Goal: Task Accomplishment & Management: Complete application form

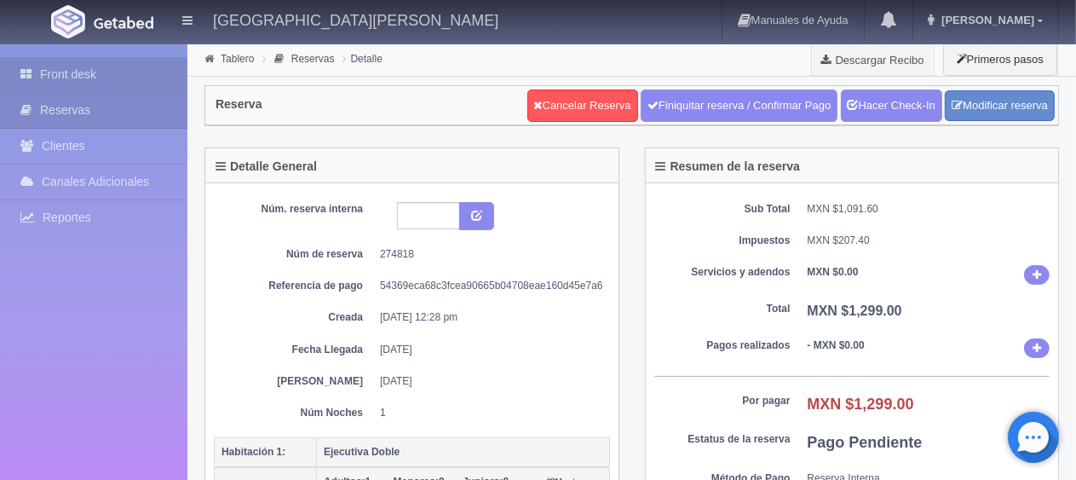
click at [114, 74] on link "Front desk" at bounding box center [93, 74] width 187 height 35
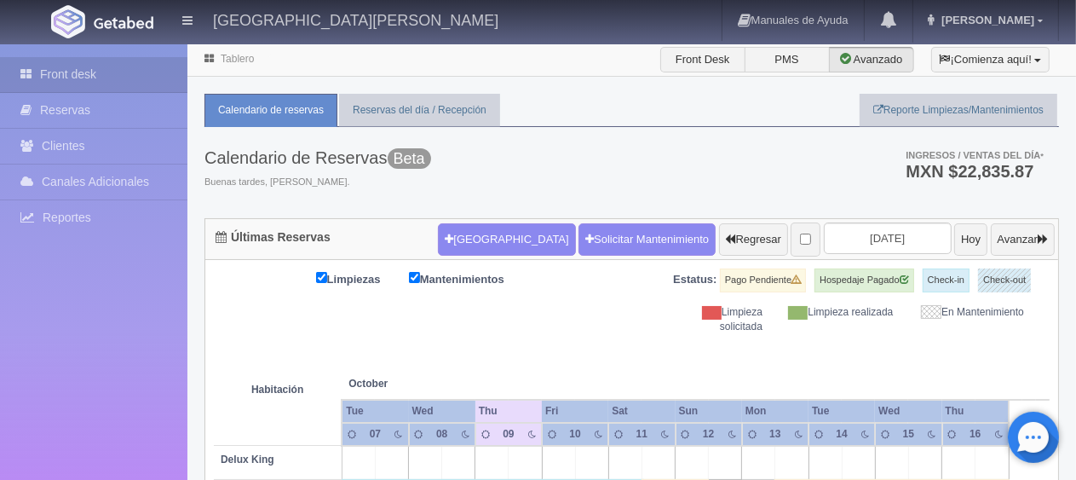
scroll to position [341, 0]
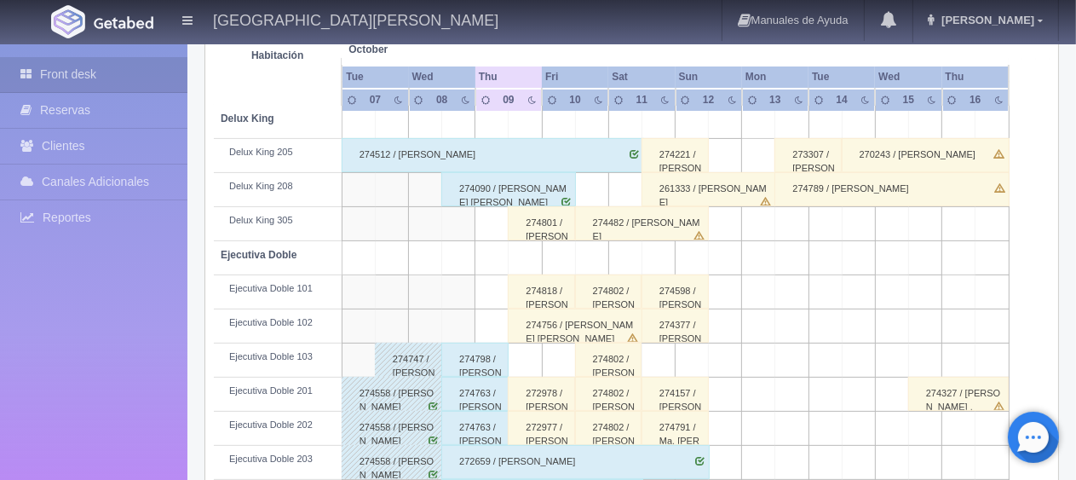
click at [523, 296] on div "274818 / [PERSON_NAME] del [PERSON_NAME] ." at bounding box center [541, 291] width 67 height 34
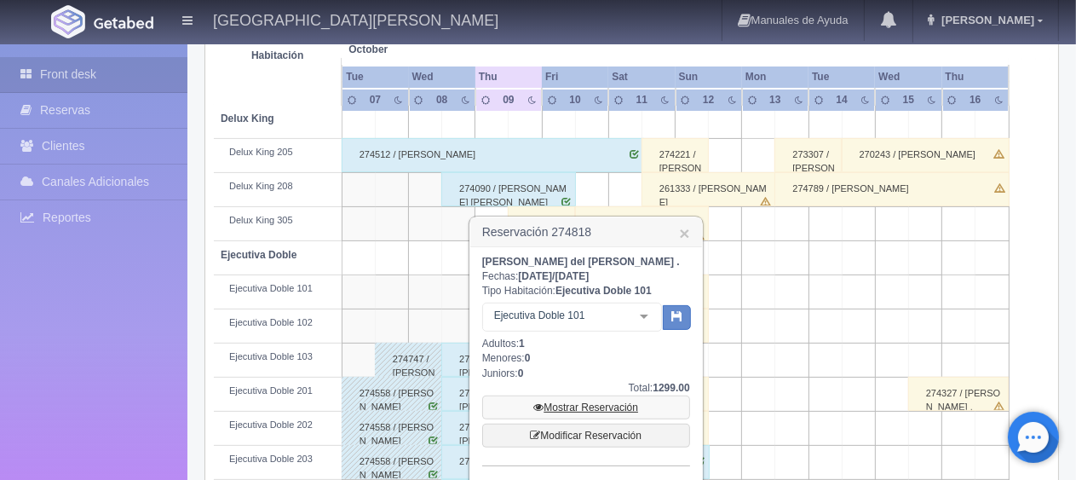
click at [583, 412] on link "Mostrar Reservación" at bounding box center [586, 407] width 208 height 24
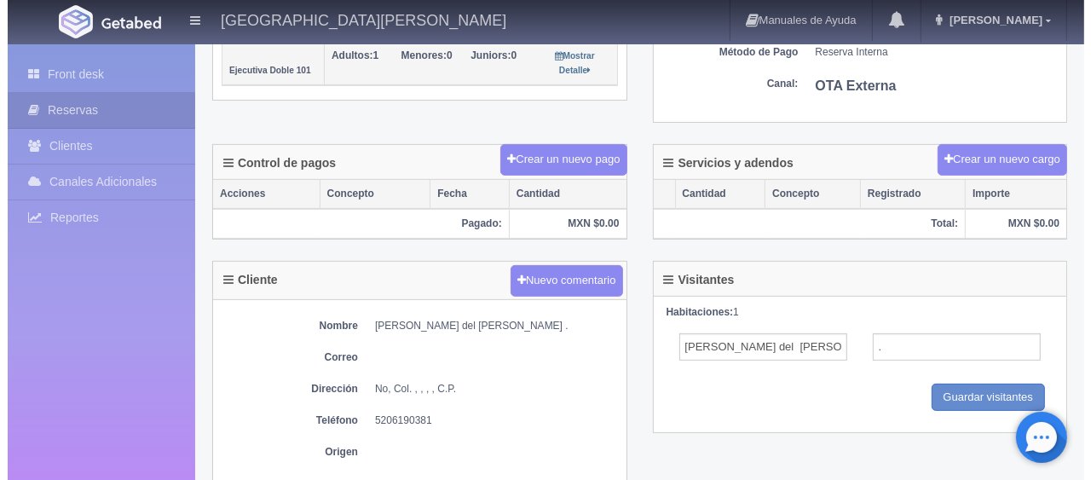
scroll to position [256, 0]
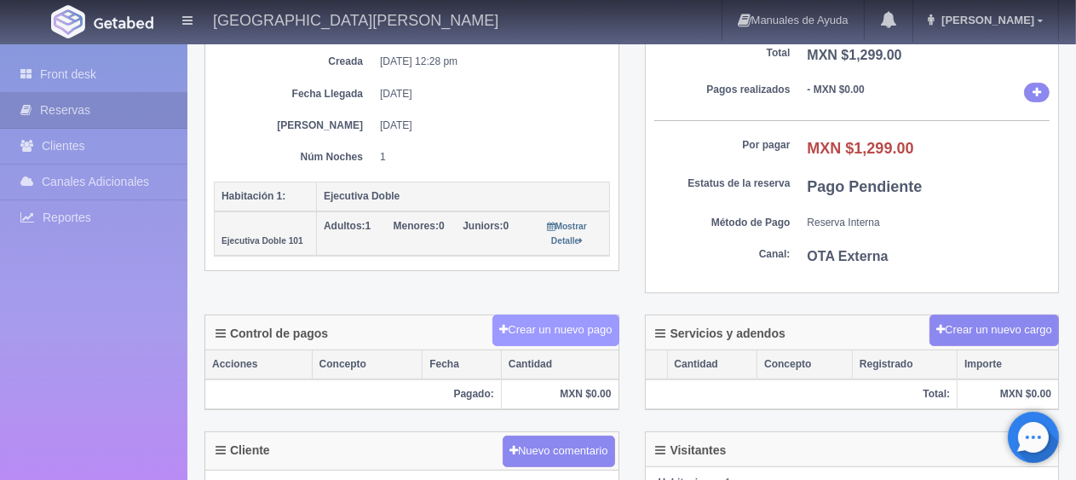
click at [556, 331] on button "Crear un nuevo pago" at bounding box center [556, 330] width 126 height 32
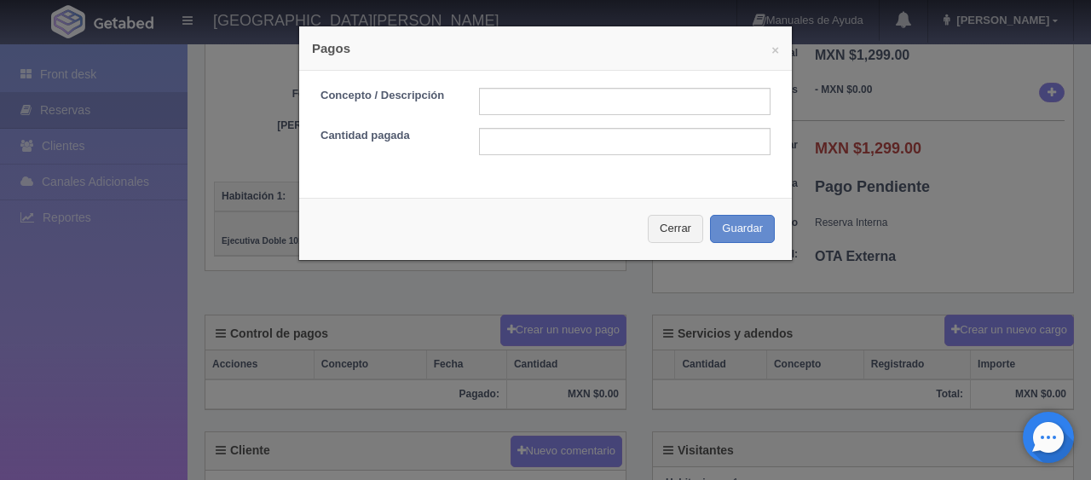
click at [540, 118] on form "Concepto / Descripción Cantidad pagada" at bounding box center [545, 121] width 450 height 67
click at [539, 105] on input "text" at bounding box center [624, 101] width 291 height 27
click at [516, 113] on input "text" at bounding box center [624, 101] width 291 height 27
type input "Descuento"
click at [607, 130] on input "text" at bounding box center [624, 141] width 291 height 27
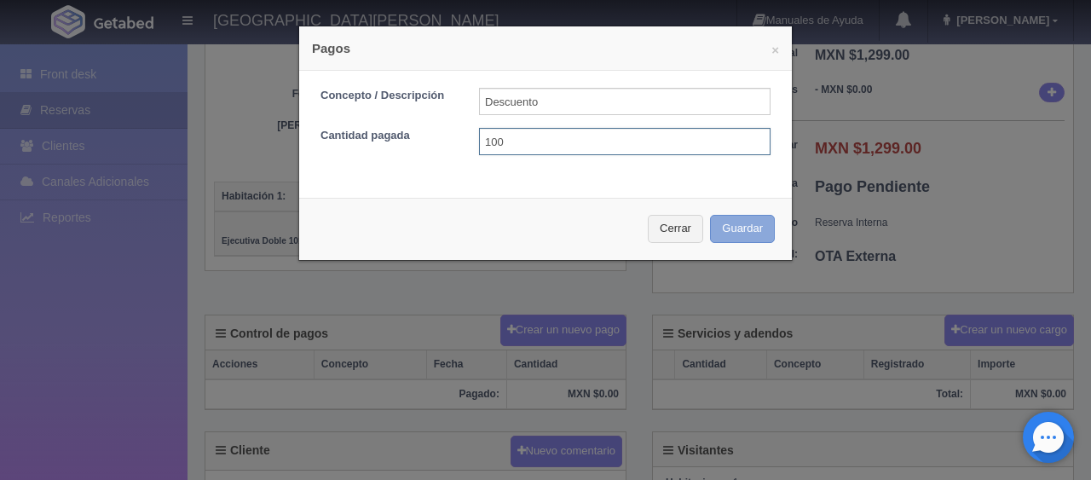
type input "100"
click at [752, 228] on button "Guardar" at bounding box center [742, 229] width 65 height 28
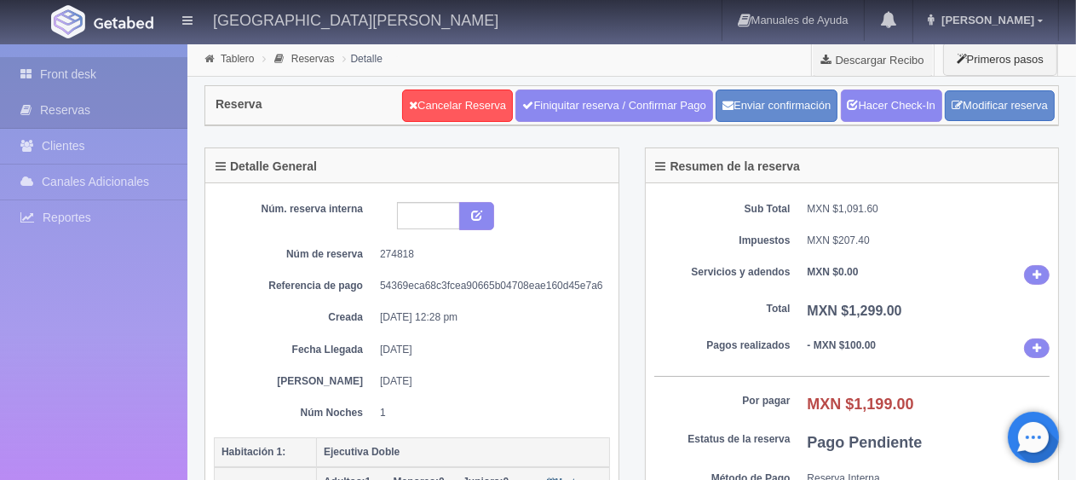
click at [77, 75] on link "Front desk" at bounding box center [93, 74] width 187 height 35
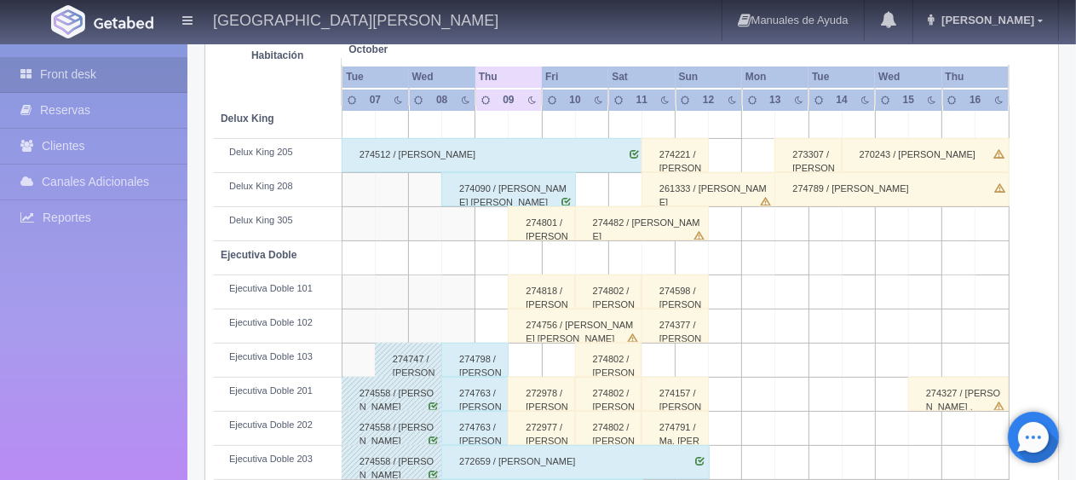
scroll to position [426, 0]
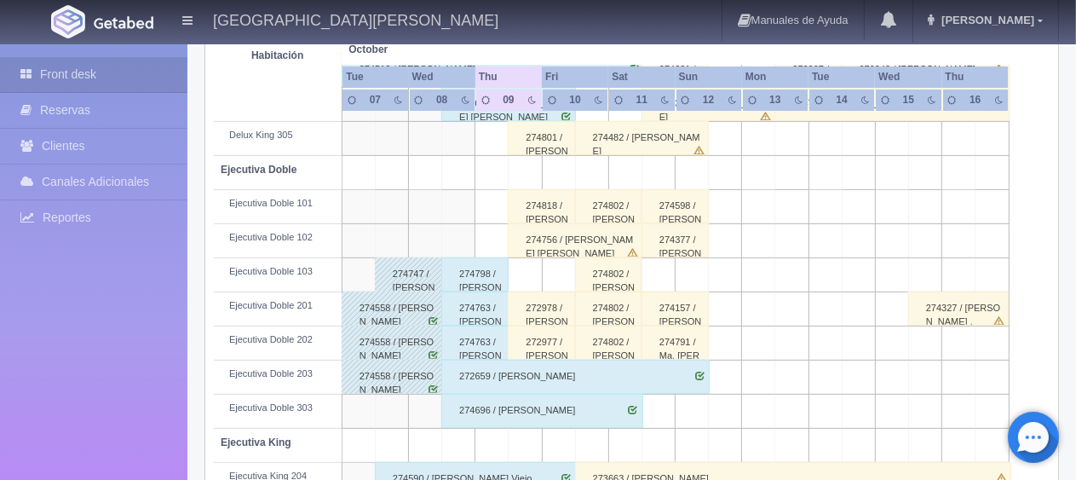
click at [535, 193] on div "274818 / [PERSON_NAME] ." at bounding box center [541, 206] width 67 height 34
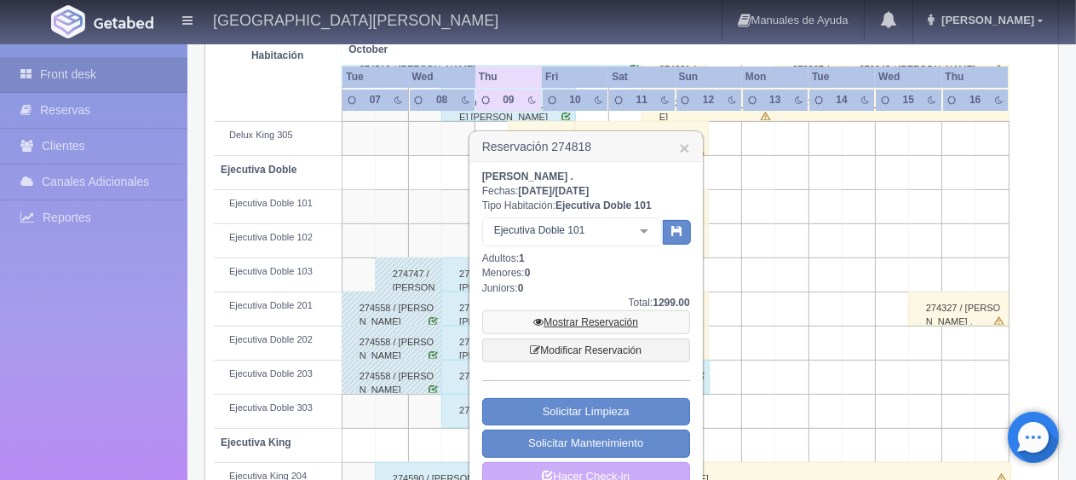
click at [620, 314] on link "Mostrar Reservación" at bounding box center [586, 322] width 208 height 24
click at [614, 316] on link "Mostrar Reservación" at bounding box center [586, 322] width 208 height 24
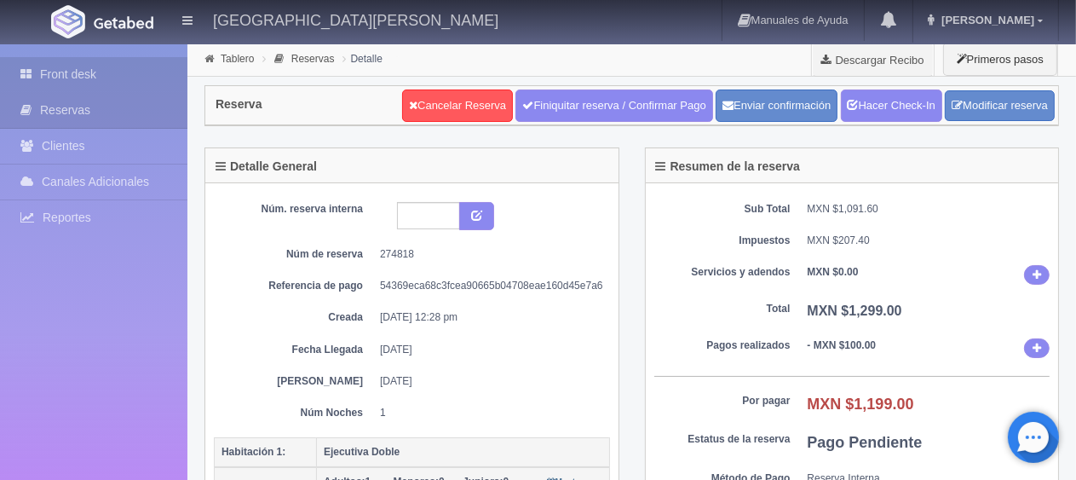
click at [112, 82] on link "Front desk" at bounding box center [93, 74] width 187 height 35
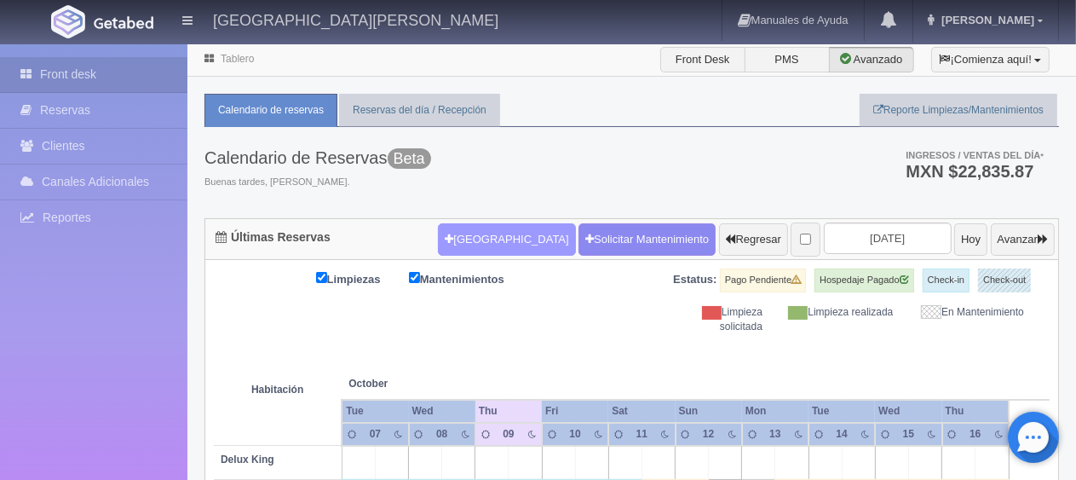
click at [441, 234] on button "[GEOGRAPHIC_DATA]" at bounding box center [506, 239] width 137 height 32
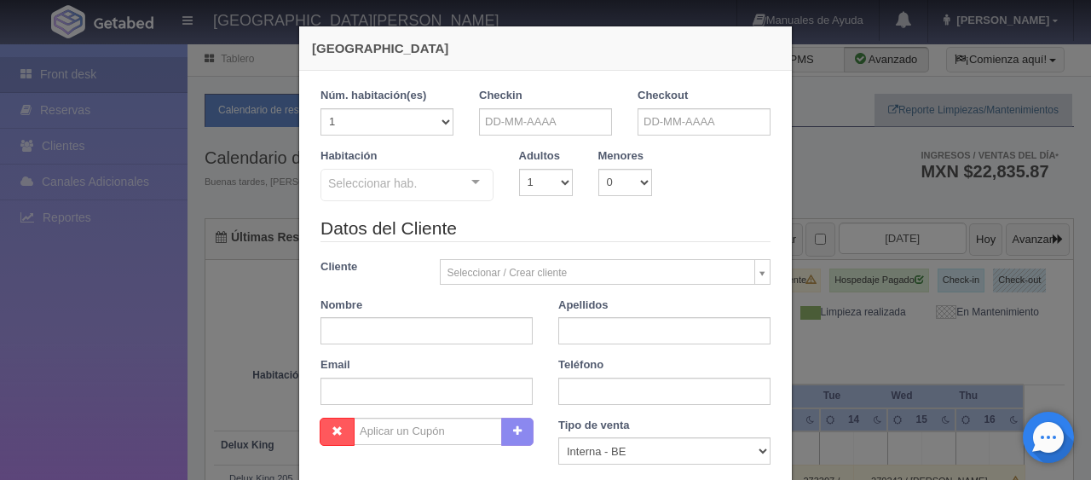
checkbox input "false"
click at [527, 124] on input "text" at bounding box center [545, 121] width 133 height 27
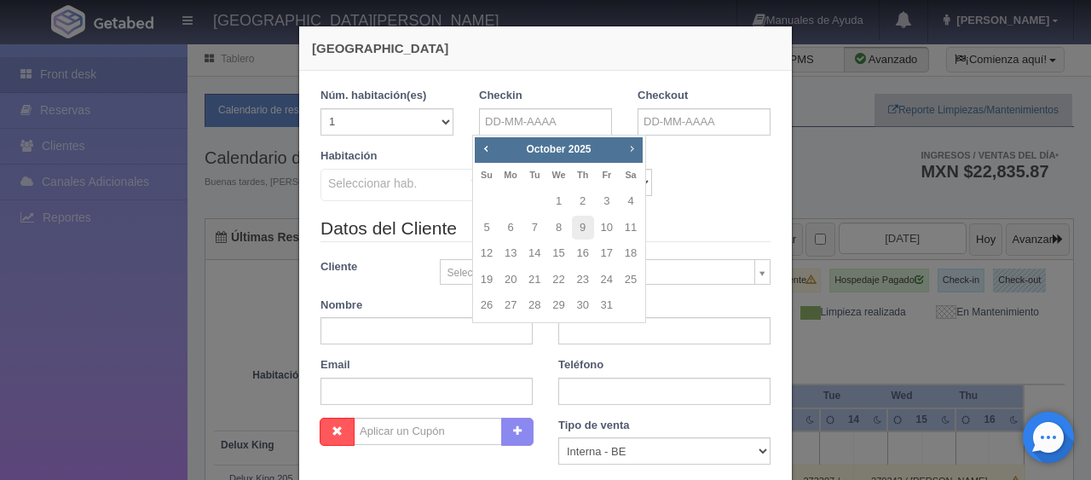
click at [631, 148] on span "Next" at bounding box center [632, 148] width 14 height 14
click at [540, 278] on link "23" at bounding box center [534, 280] width 22 height 25
type input "23-12-2025"
checkbox input "false"
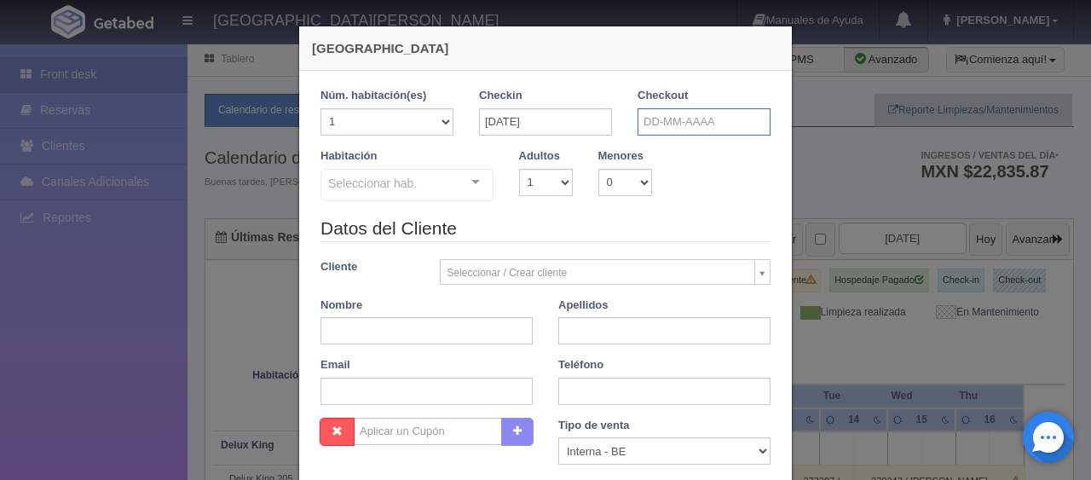
click at [670, 124] on input "text" at bounding box center [703, 121] width 133 height 27
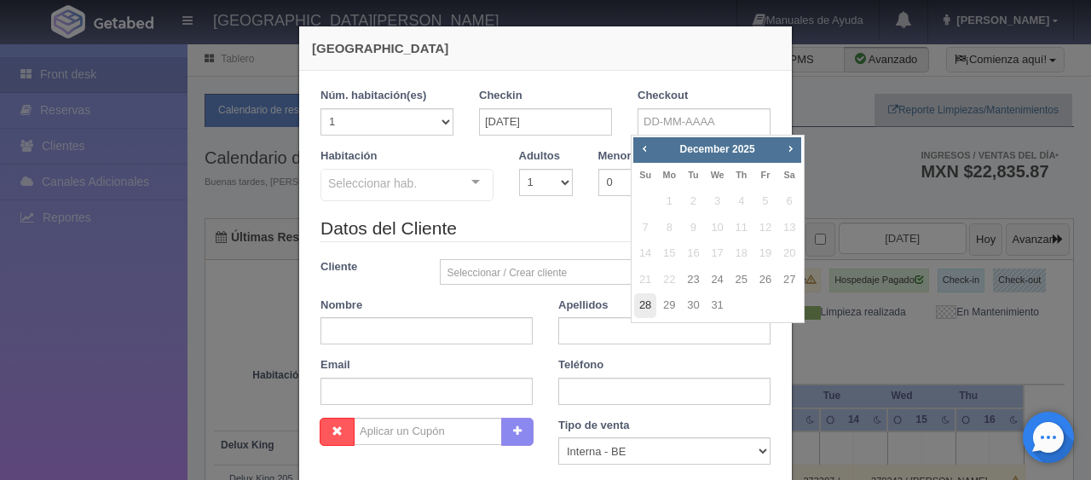
click at [644, 303] on link "28" at bounding box center [645, 305] width 22 height 25
type input "28-12-2025"
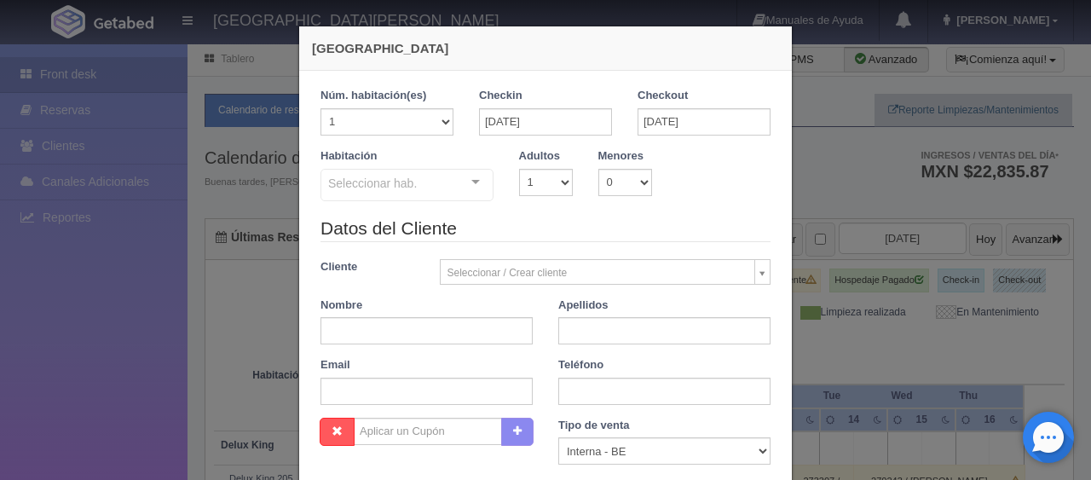
click at [462, 182] on div "Seleccionar hab. SUITE SUITE - Sin asignar SUITE 301 Habitación Personas con Mo…" at bounding box center [406, 186] width 173 height 34
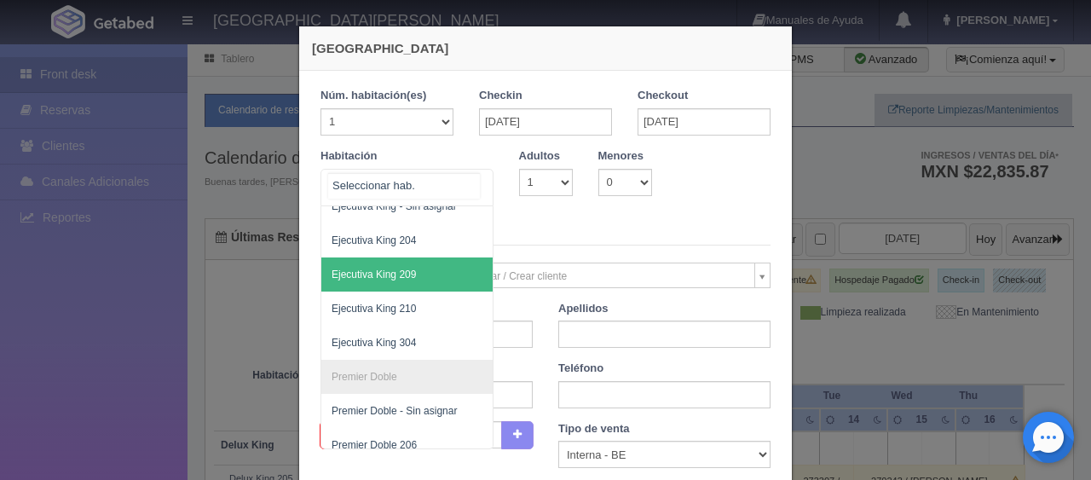
scroll to position [426, 0]
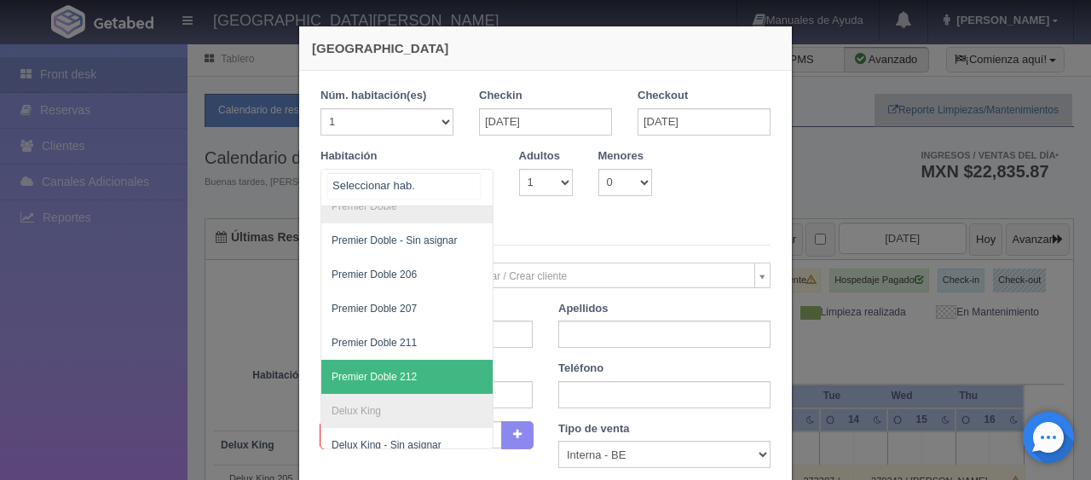
click at [398, 374] on span "Premier Doble 212" at bounding box center [374, 377] width 85 height 12
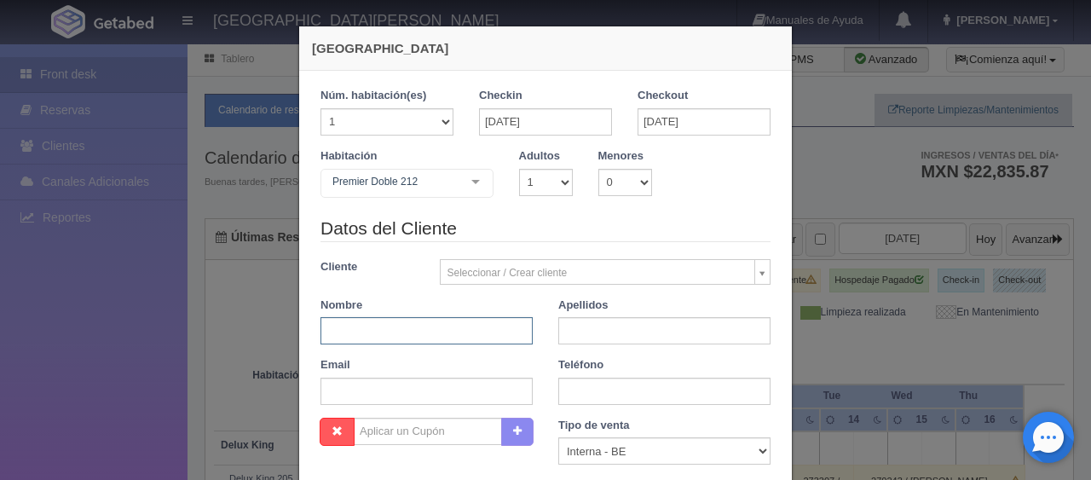
checkbox input "false"
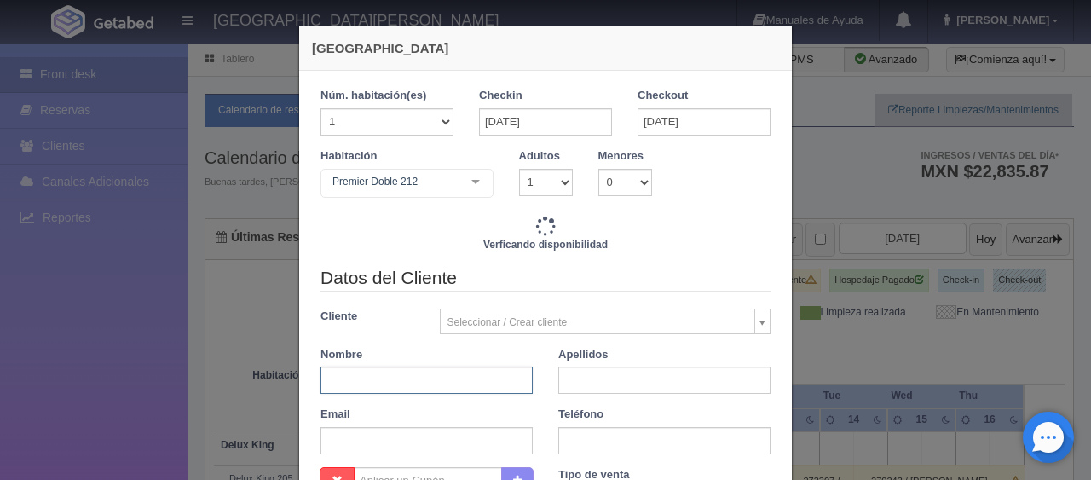
click at [437, 332] on div "Datos del Cliente Cliente Seleccionar / Crear cliente Nuevo Cliente Adriana Nav…" at bounding box center [546, 366] width 476 height 202
type input "Miguel R"
type input "6995.00"
checkbox input "false"
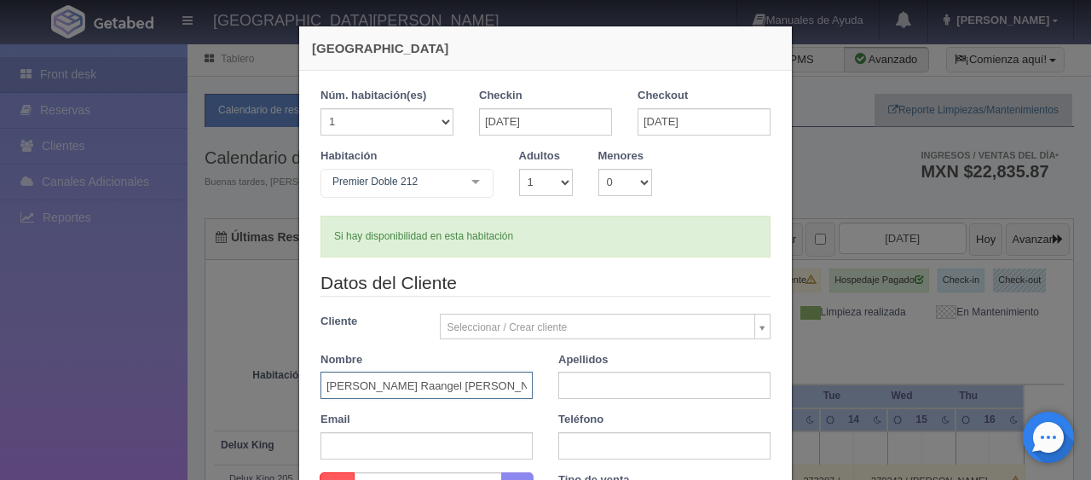
type input "Miguel Raangel Nava"
click at [608, 384] on input "text" at bounding box center [664, 385] width 212 height 27
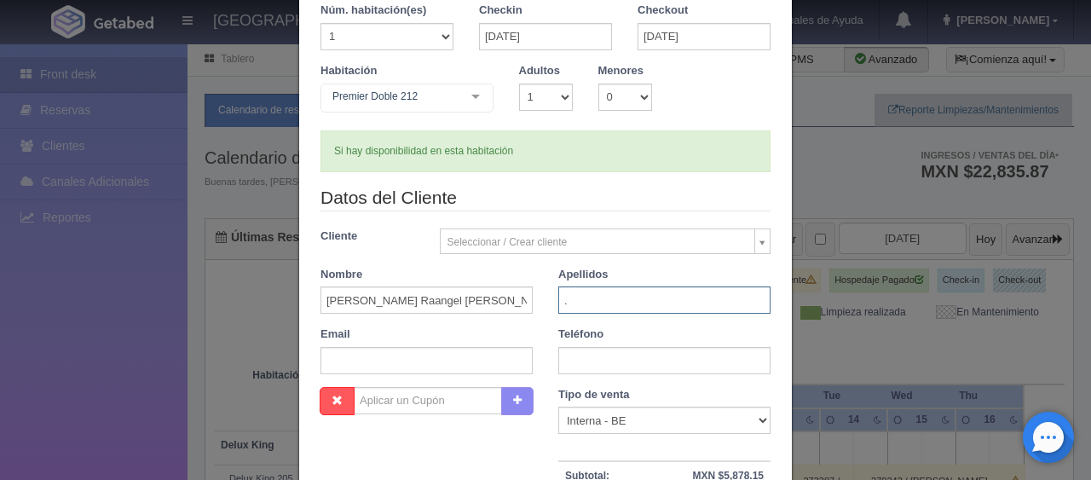
type input "."
click at [608, 349] on input "text" at bounding box center [664, 360] width 212 height 27
click at [368, 301] on input "Miguel Raangel Nava" at bounding box center [426, 299] width 212 height 27
type input "Miguel Rangel Nava"
click at [629, 356] on input "text" at bounding box center [664, 360] width 212 height 27
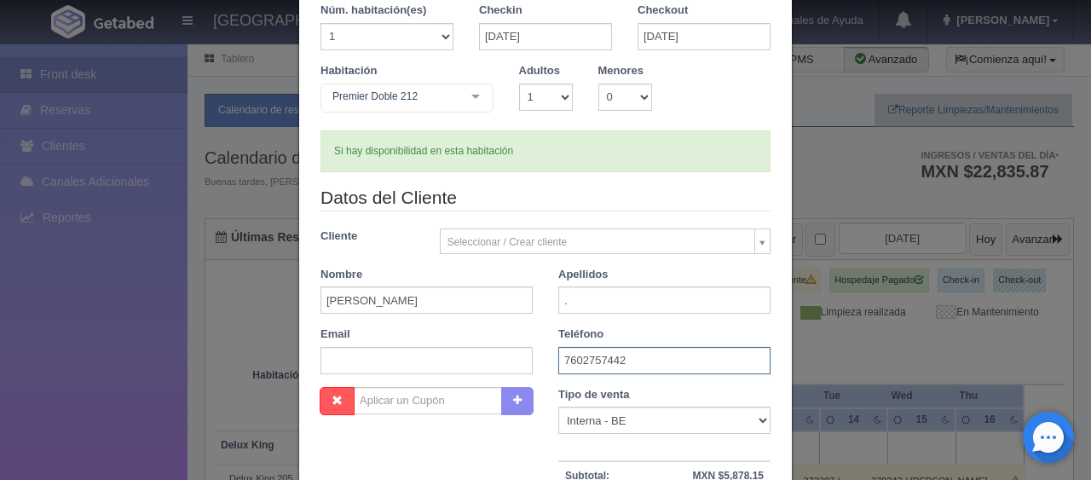
type input "7602757442"
click at [634, 424] on select "Correo Electronico Interna - BE Llamada OTA Externa Otro WALK IN" at bounding box center [664, 419] width 212 height 27
select select "phone"
click at [558, 406] on select "Correo Electronico Interna - BE Llamada OTA Externa Otro WALK IN" at bounding box center [664, 419] width 212 height 27
click at [528, 97] on select "1 2 3 4 5 6 7 8 9 10" at bounding box center [546, 97] width 54 height 27
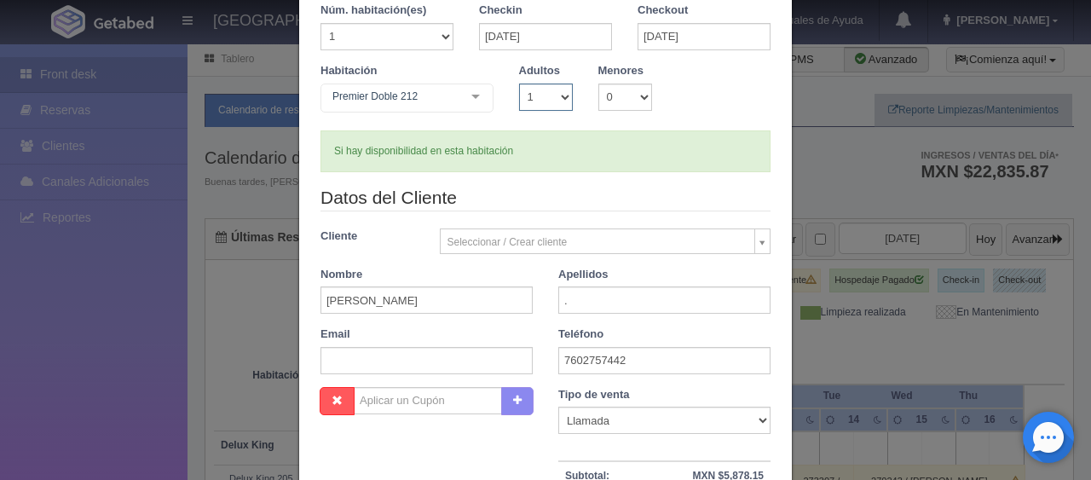
select select "2"
click at [519, 84] on select "1 2 3 4 5 6 7 8 9 10" at bounding box center [546, 97] width 54 height 27
checkbox input "false"
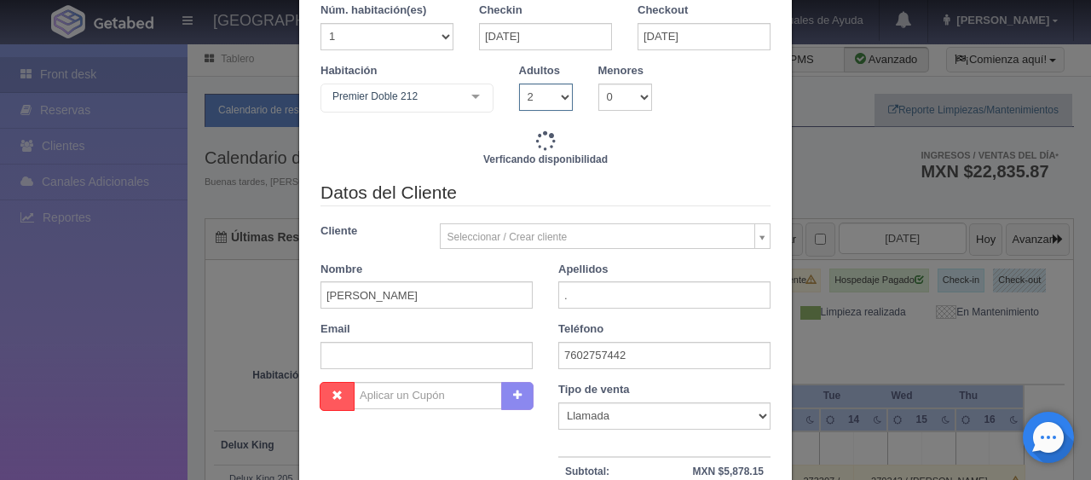
type input "8245.00"
checkbox input "false"
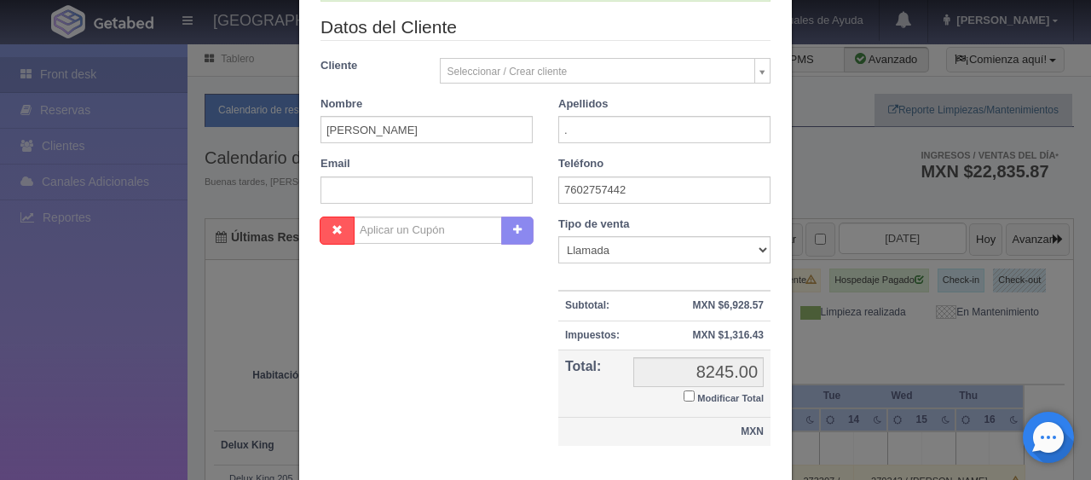
scroll to position [355, 0]
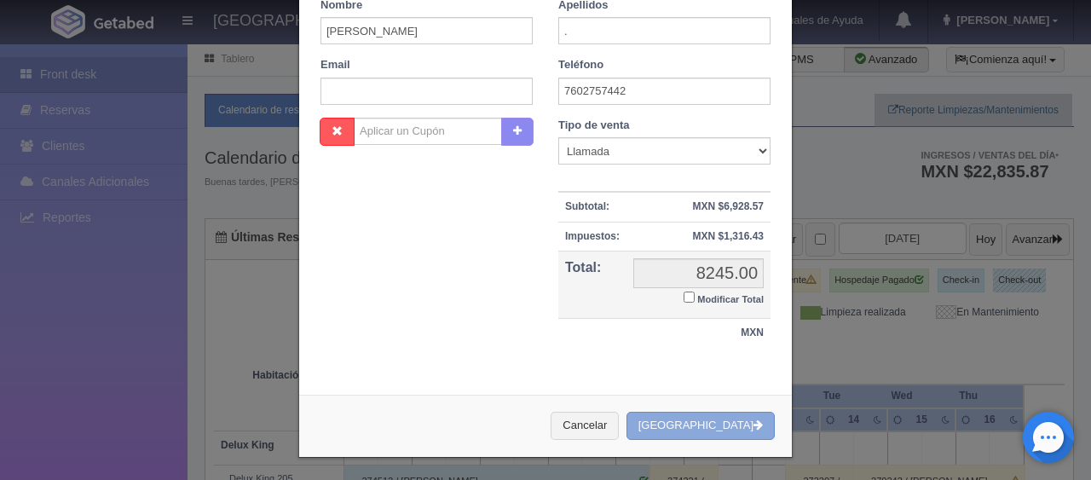
click at [719, 424] on button "[GEOGRAPHIC_DATA]" at bounding box center [700, 426] width 148 height 28
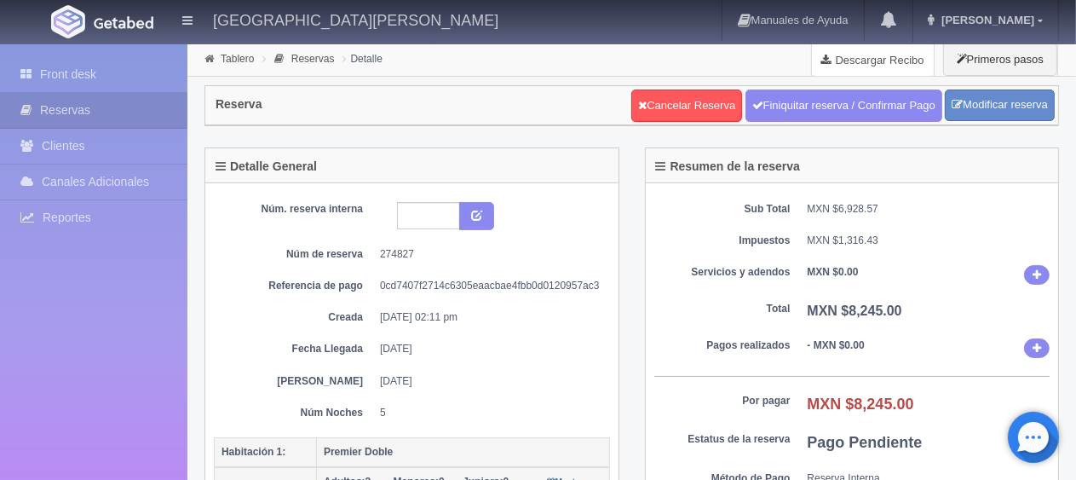
click at [870, 60] on link "Descargar Recibo" at bounding box center [873, 60] width 122 height 34
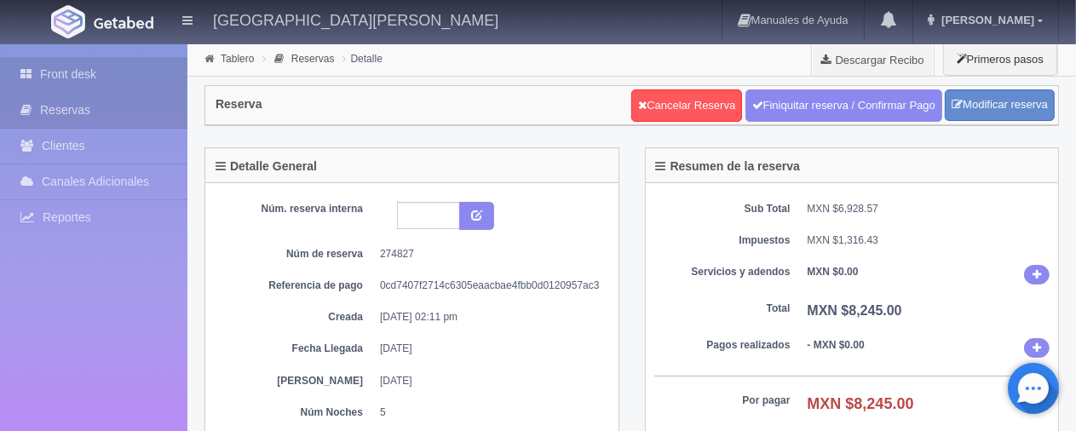
click at [147, 77] on link "Front desk" at bounding box center [93, 74] width 187 height 35
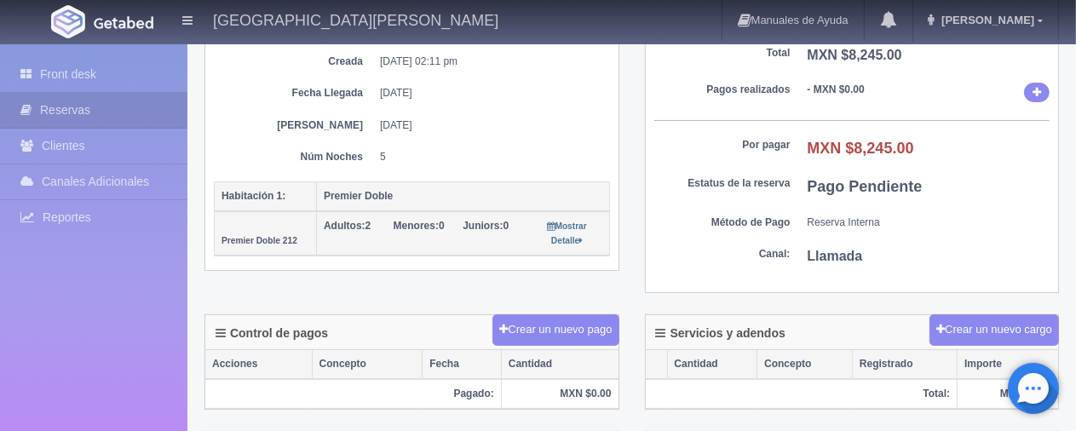
scroll to position [511, 0]
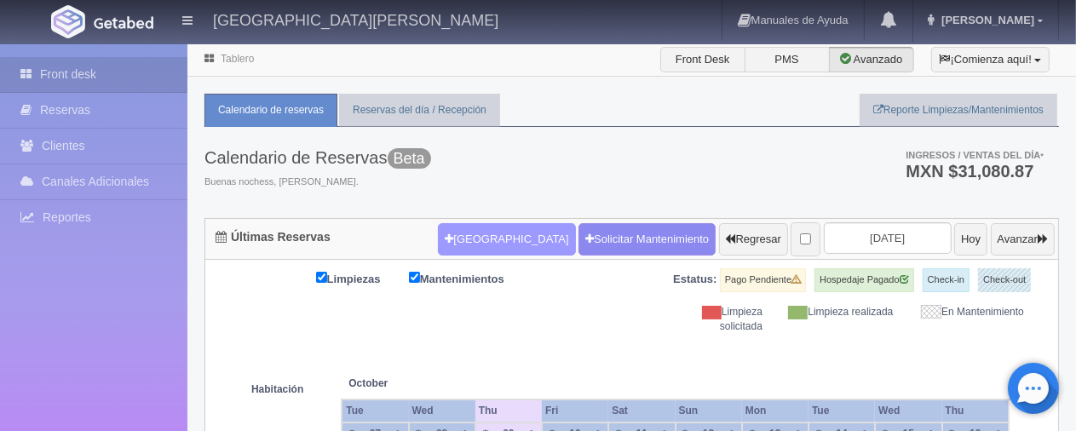
drag, startPoint x: 476, startPoint y: 242, endPoint x: 484, endPoint y: 247, distance: 9.9
click at [484, 247] on button "[GEOGRAPHIC_DATA]" at bounding box center [506, 239] width 137 height 32
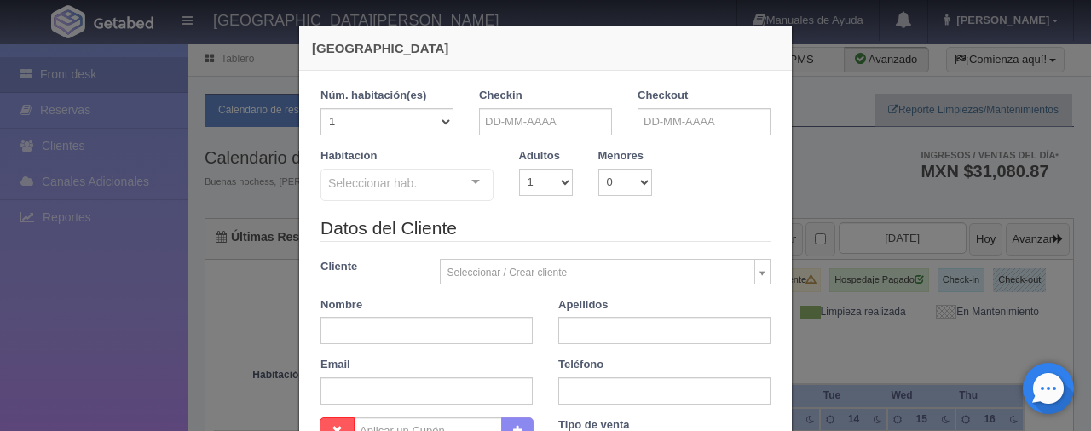
checkbox input "false"
click at [556, 138] on div "Checkin" at bounding box center [545, 118] width 159 height 61
click at [556, 128] on input "text" at bounding box center [545, 121] width 133 height 27
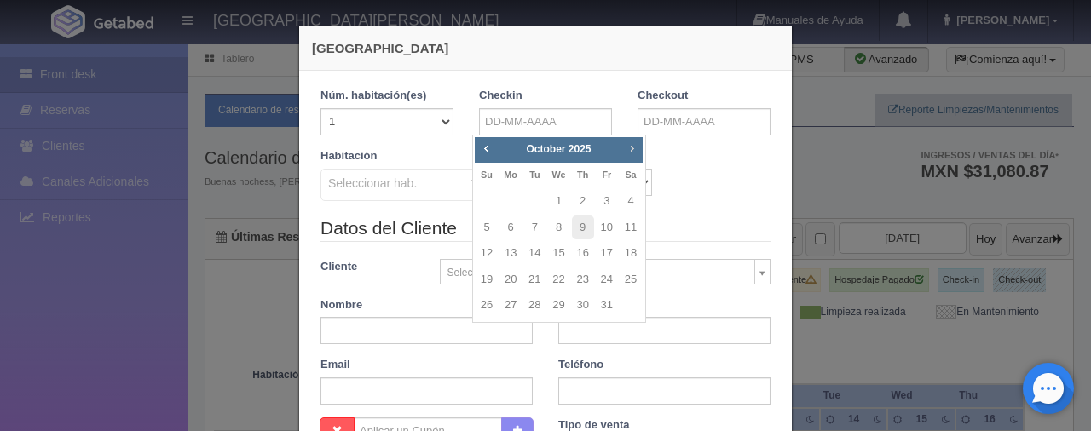
click at [631, 155] on link "Next" at bounding box center [632, 148] width 19 height 19
click at [535, 279] on link "23" at bounding box center [534, 280] width 22 height 25
type input "23-12-2025"
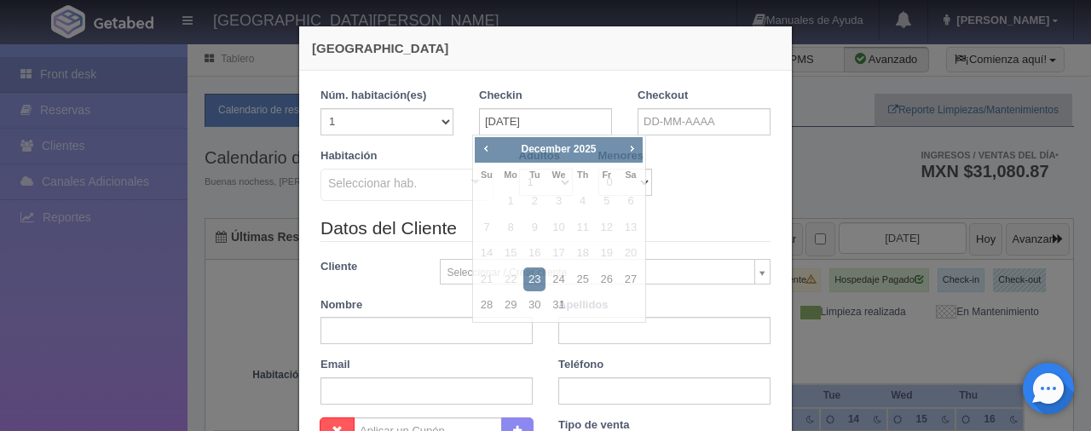
checkbox input "false"
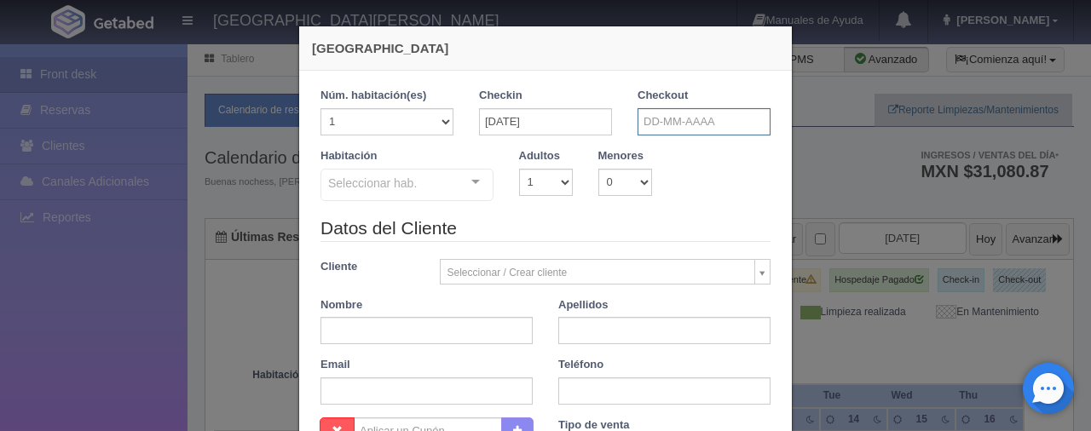
click at [672, 118] on input "text" at bounding box center [703, 121] width 133 height 27
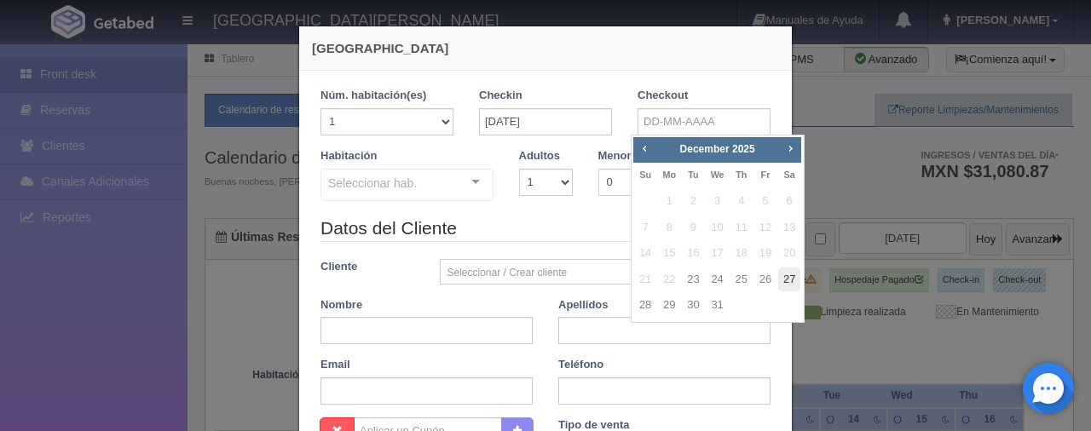
click at [779, 279] on link "27" at bounding box center [789, 280] width 22 height 25
type input "27-12-2025"
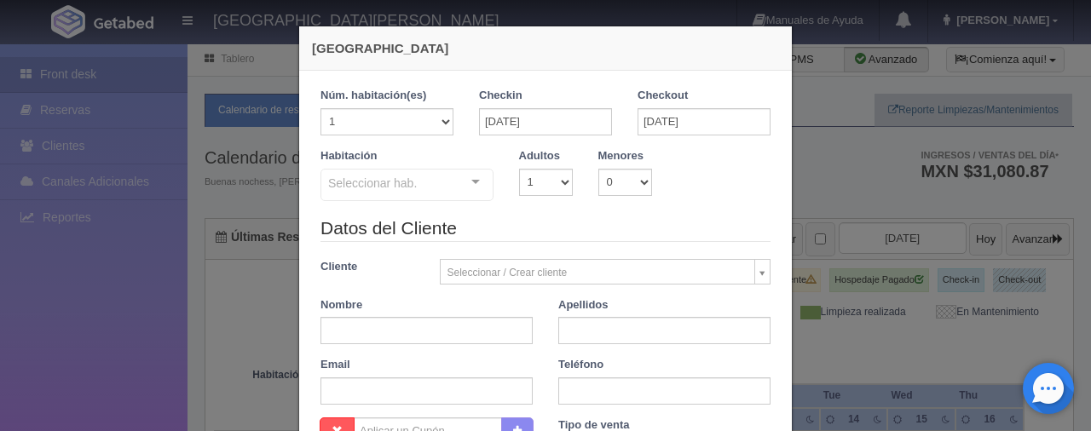
checkbox input "false"
click at [549, 182] on select "1 2 3 4 5 6 7 8 9 10" at bounding box center [546, 182] width 54 height 27
select select "2"
click at [519, 169] on select "1 2 3 4 5 6 7 8 9 10" at bounding box center [546, 182] width 54 height 27
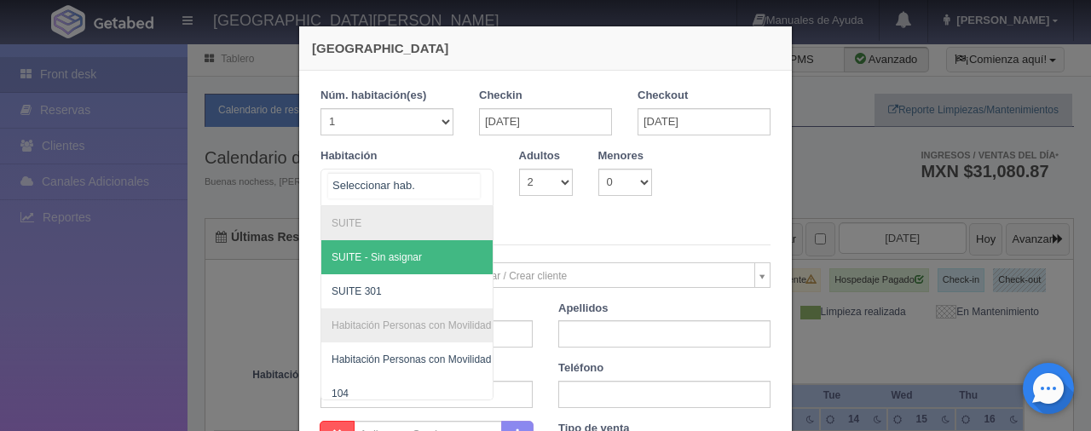
click at [447, 187] on div at bounding box center [406, 187] width 173 height 37
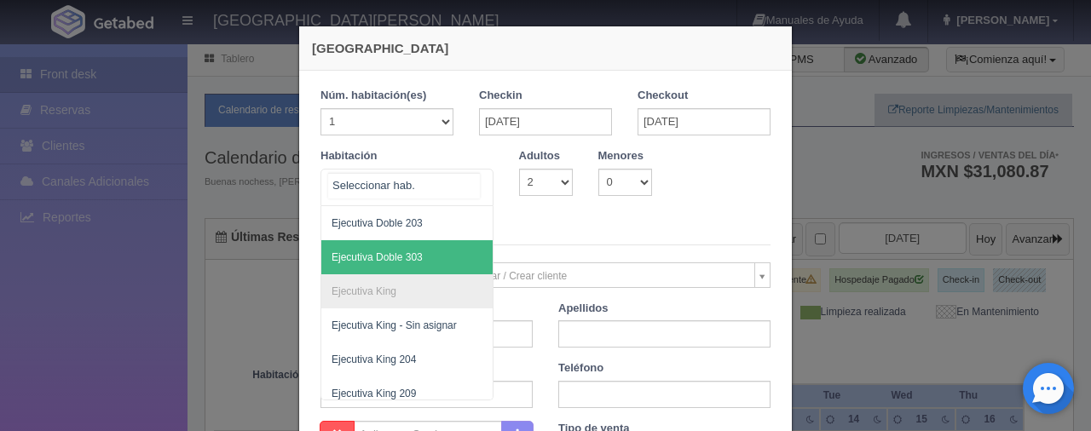
scroll to position [511, 0]
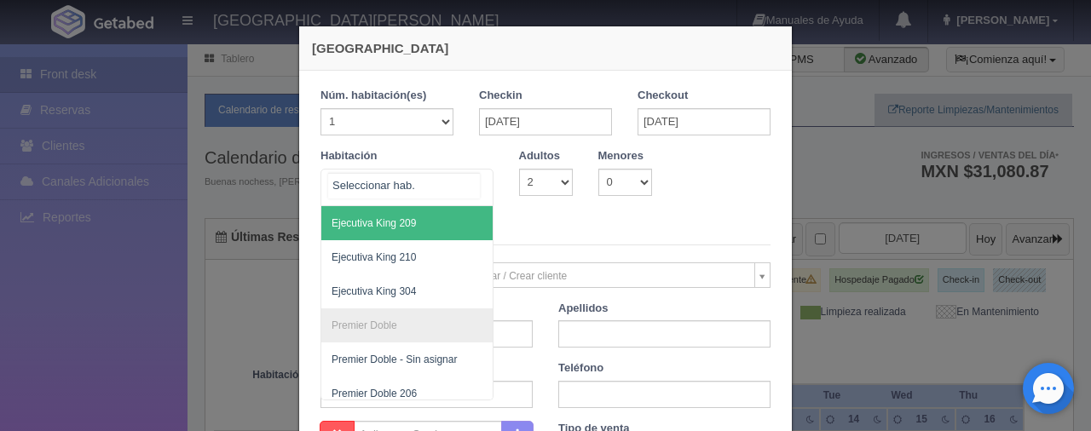
click at [424, 226] on span "Ejecutiva King 209" at bounding box center [464, 223] width 286 height 34
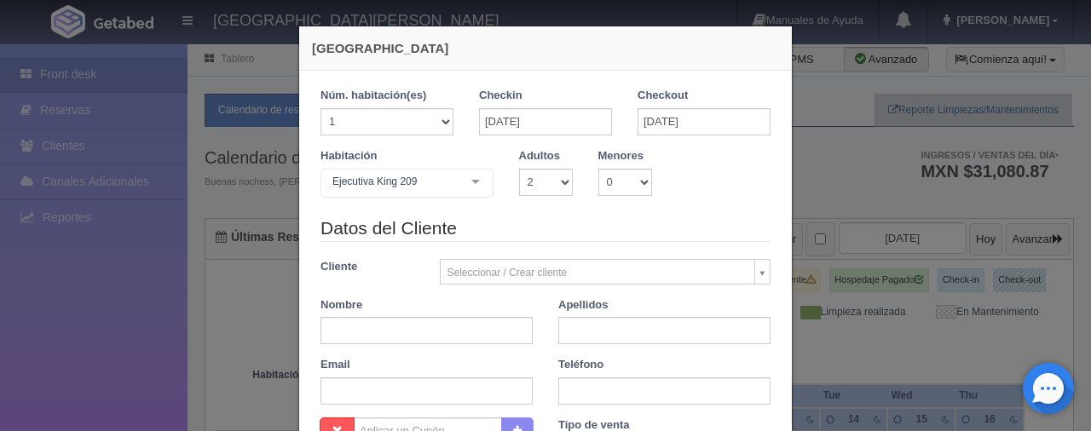
checkbox input "false"
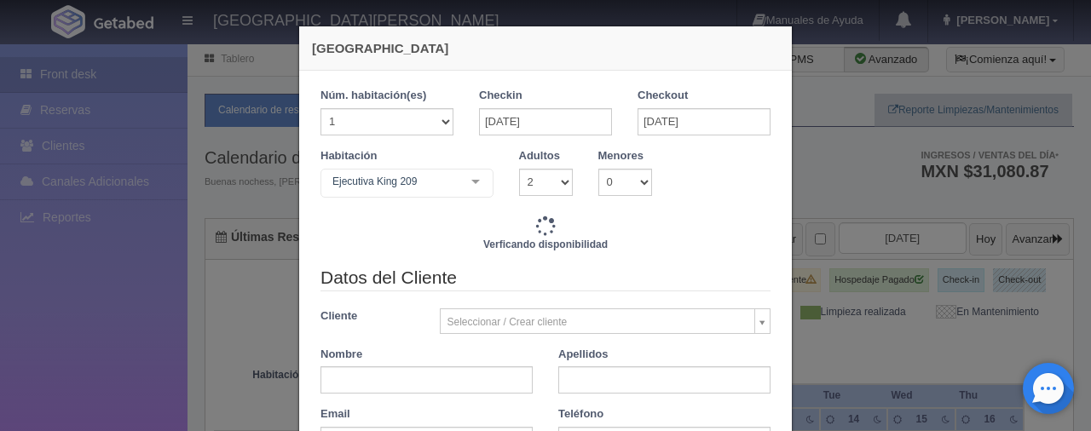
type input "6196.00"
checkbox input "false"
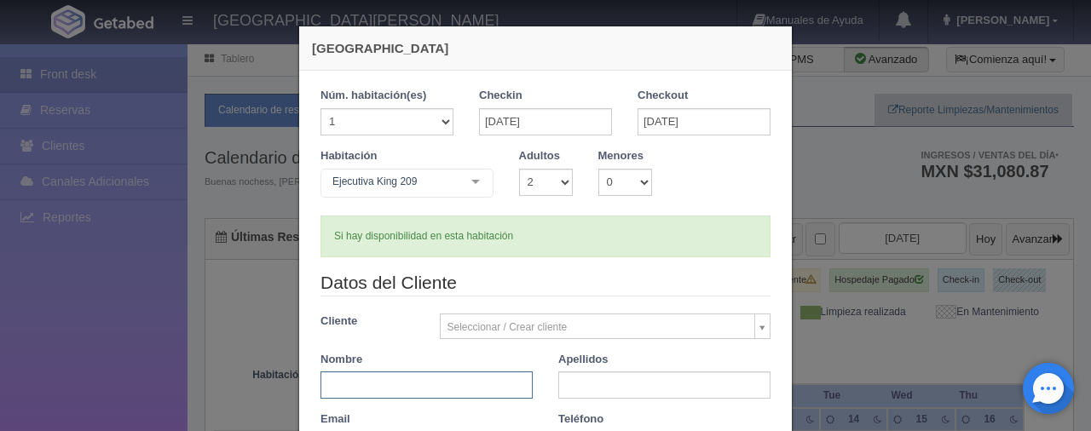
click at [438, 389] on input "text" at bounding box center [426, 385] width 212 height 27
type input "[PERSON_NAME]"
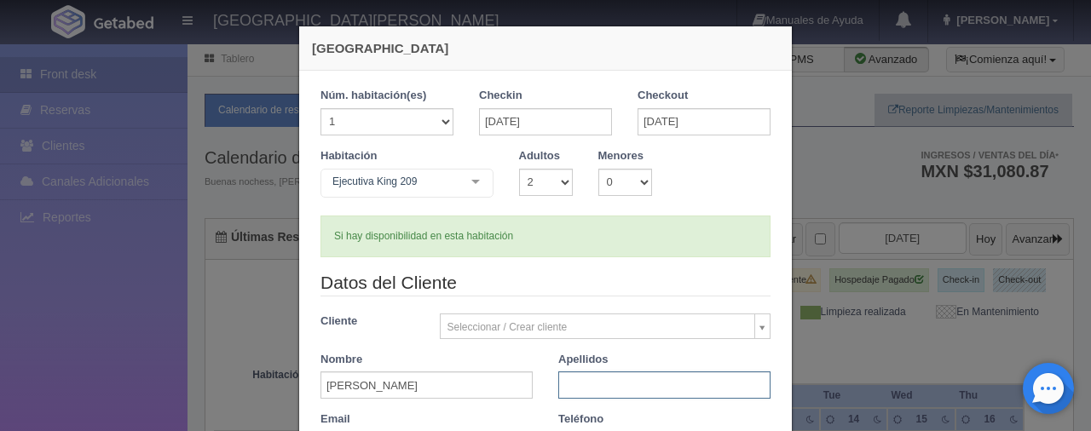
click at [645, 387] on input "text" at bounding box center [664, 385] width 212 height 27
type input "."
click at [572, 302] on div "Datos del Cliente Cliente Seleccionar / Crear cliente Nuevo Cliente Adriana Nav…" at bounding box center [546, 371] width 476 height 202
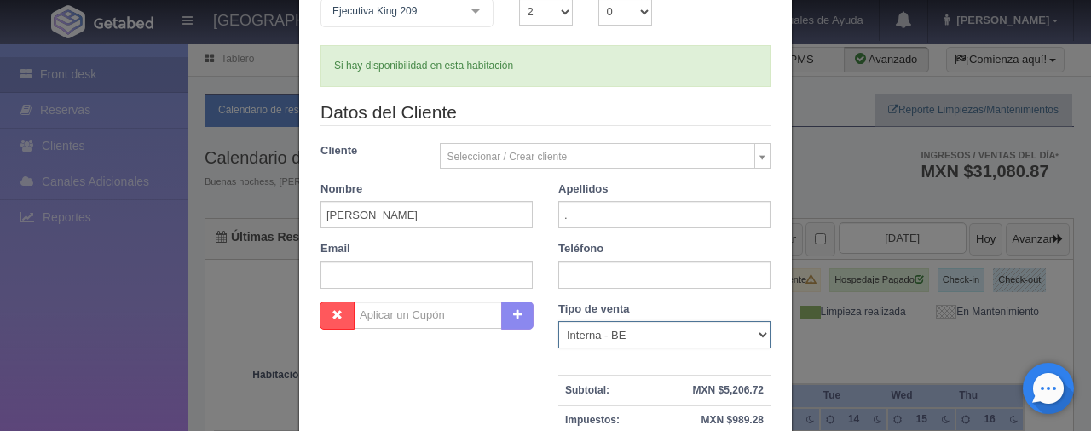
click at [646, 326] on select "Correo Electronico Interna - BE Llamada OTA Externa Otro WALK IN" at bounding box center [664, 334] width 212 height 27
select select "phone"
click at [558, 321] on select "Correo Electronico Interna - BE Llamada OTA Externa Otro WALK IN" at bounding box center [664, 334] width 212 height 27
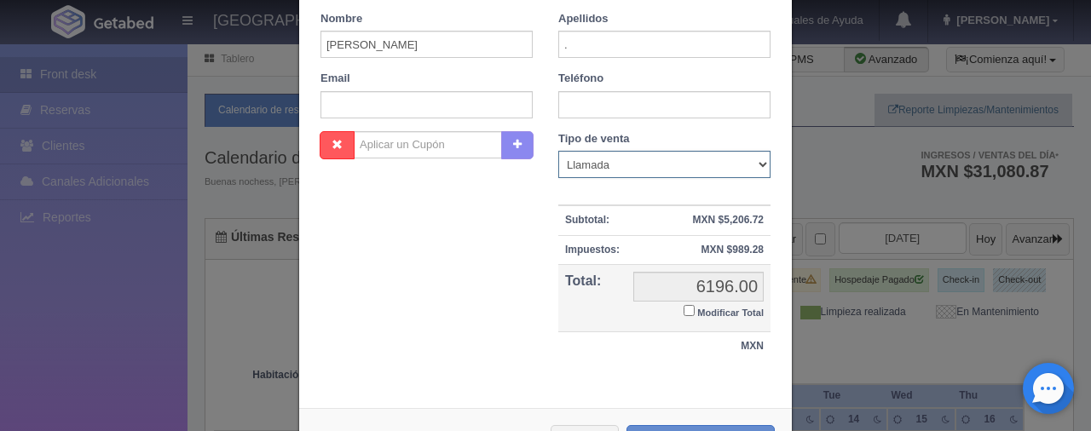
scroll to position [402, 0]
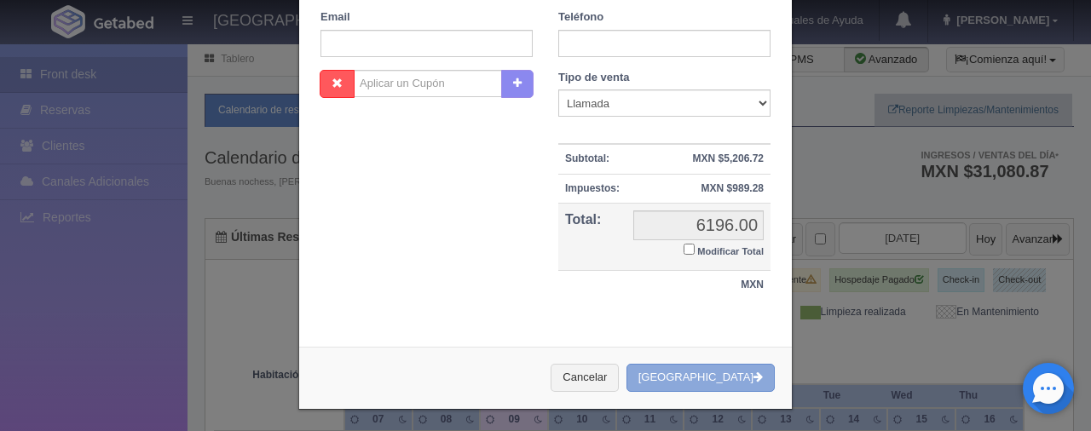
click at [707, 370] on button "Crear Reserva" at bounding box center [700, 378] width 148 height 28
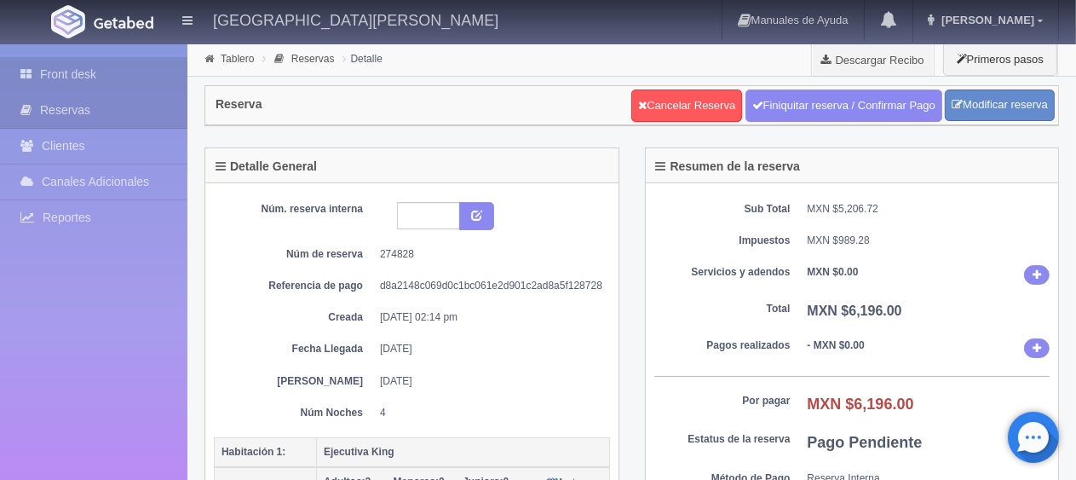
click at [67, 76] on link "Front desk" at bounding box center [93, 74] width 187 height 35
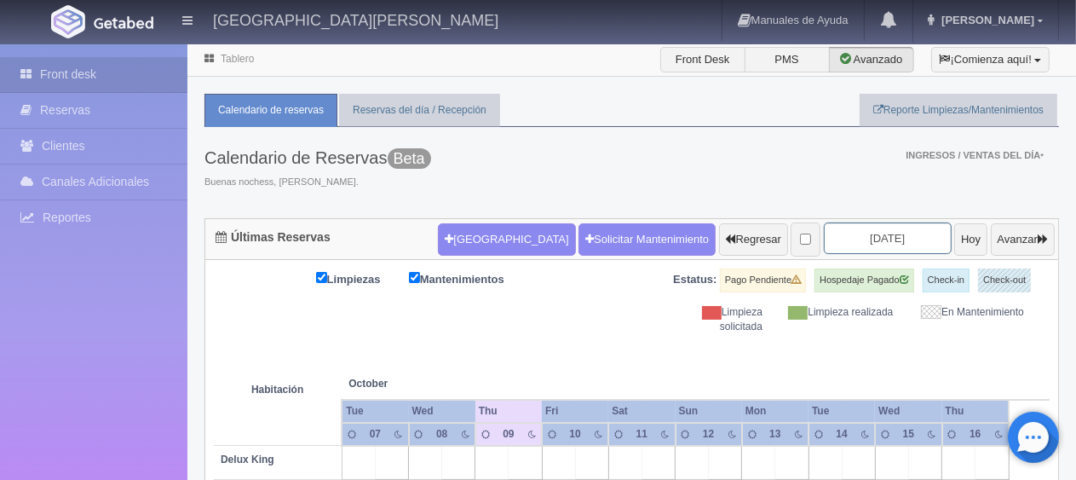
click at [833, 244] on input "[DATE]" at bounding box center [888, 238] width 128 height 32
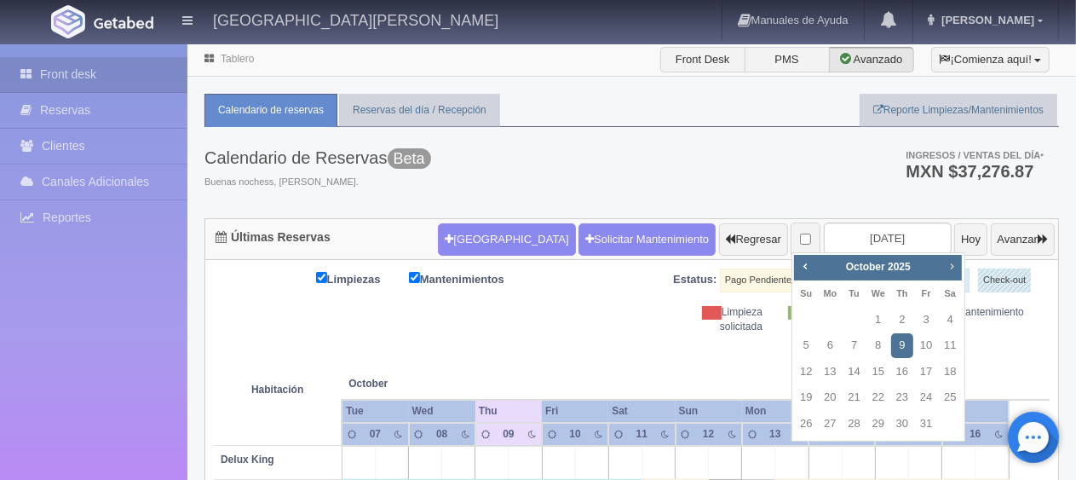
click at [955, 264] on span "Next" at bounding box center [952, 266] width 14 height 14
click at [860, 395] on link "23" at bounding box center [855, 397] width 22 height 25
type input "[DATE]"
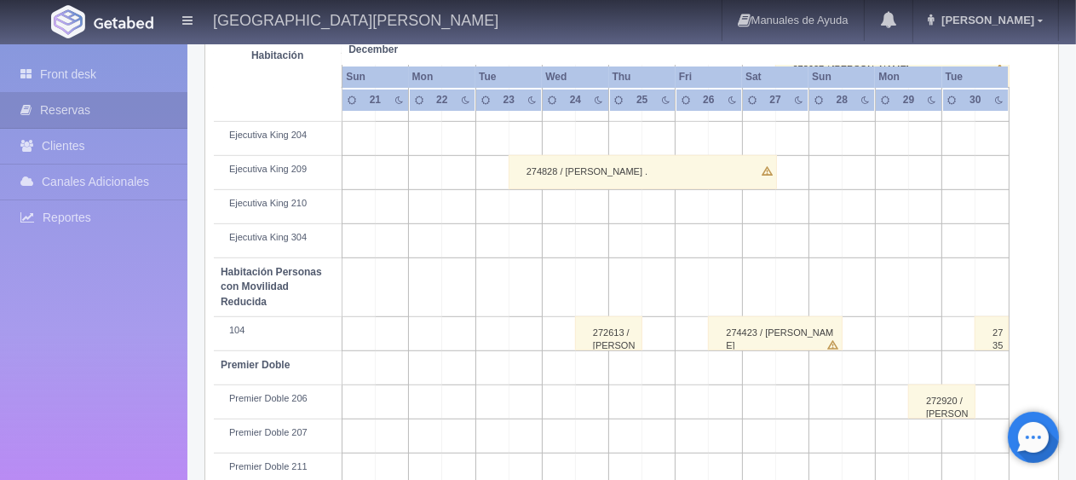
scroll to position [908, 0]
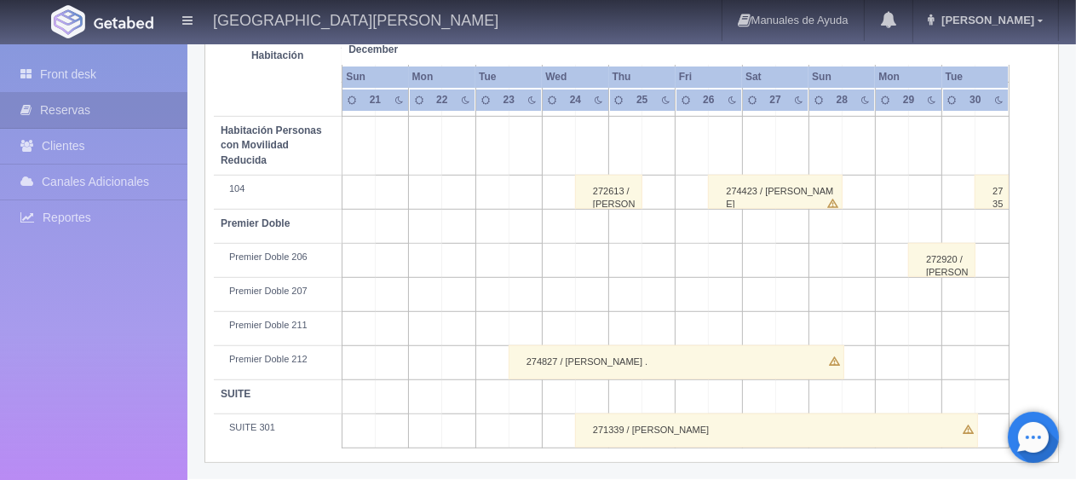
click at [585, 366] on div "274827 / Miguel Rangel Nava ." at bounding box center [677, 362] width 336 height 34
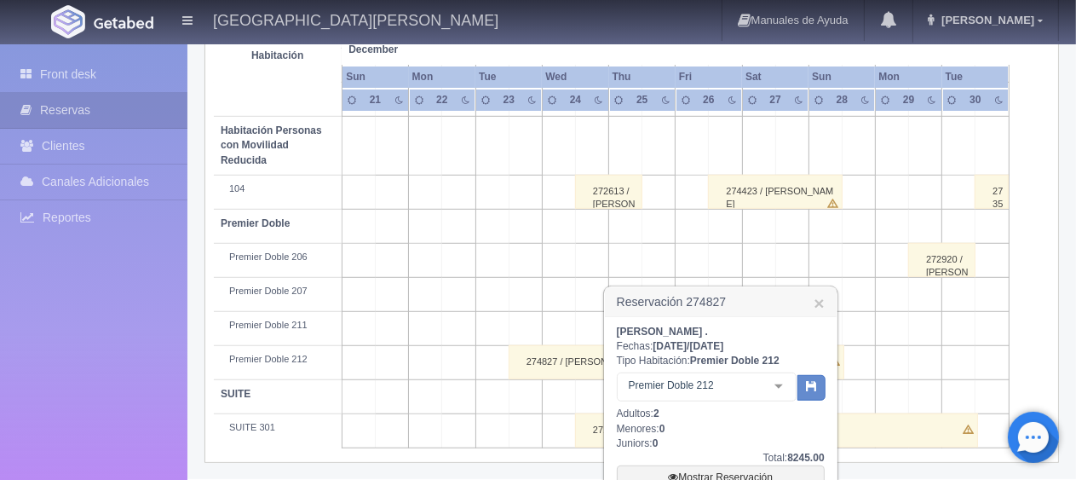
scroll to position [1057, 0]
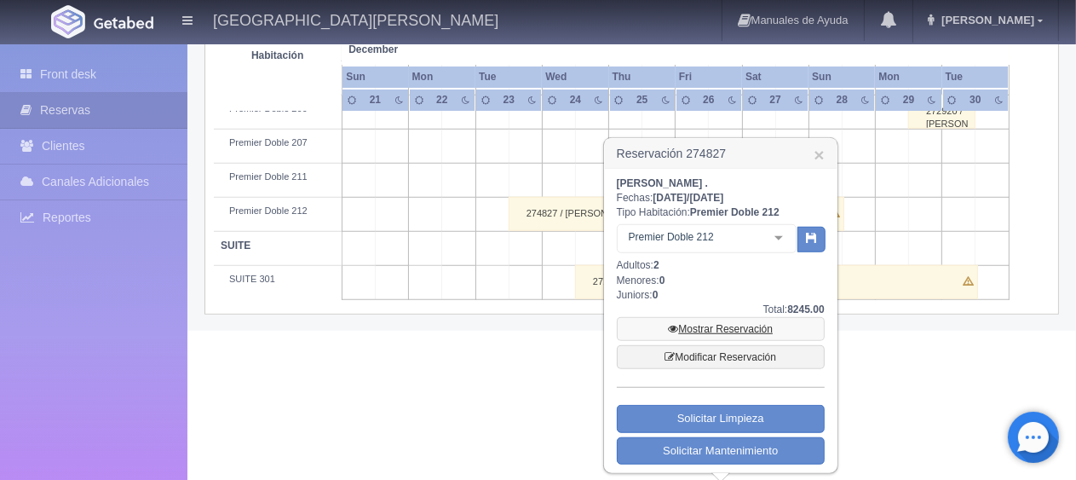
click at [701, 327] on link "Mostrar Reservación" at bounding box center [721, 329] width 208 height 24
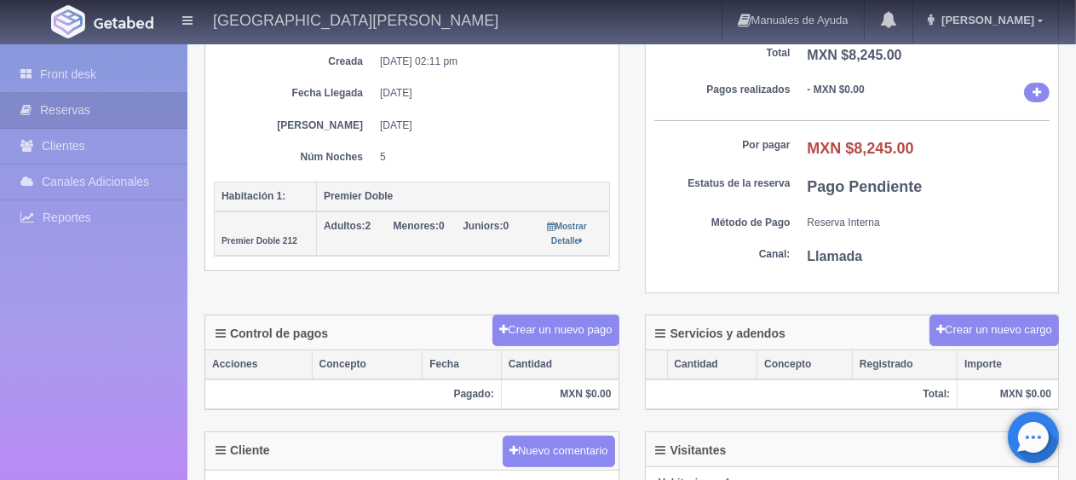
scroll to position [426, 0]
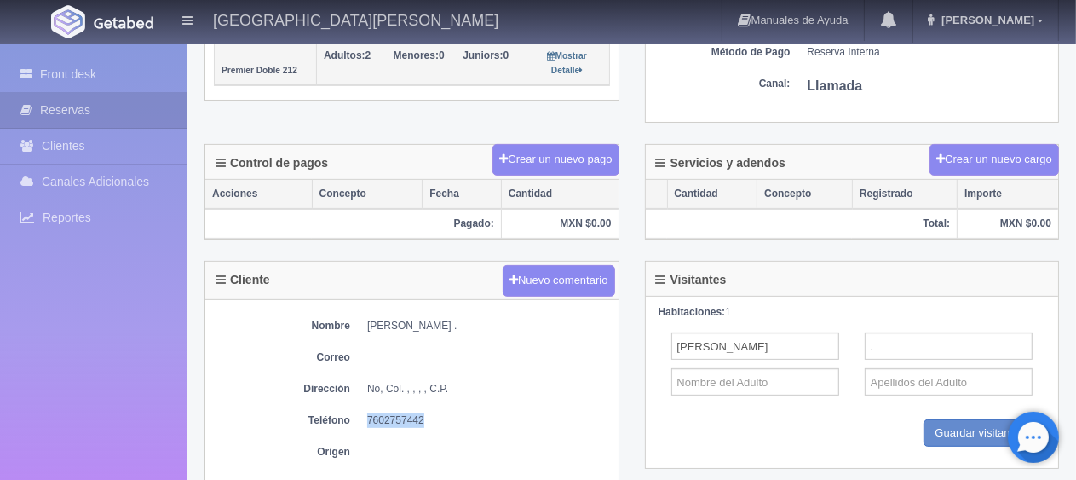
drag, startPoint x: 430, startPoint y: 421, endPoint x: 361, endPoint y: 409, distance: 69.2
click at [361, 413] on dl "Teléfono [PHONE_NUMBER]" at bounding box center [412, 420] width 396 height 14
copy dd "7602757442"
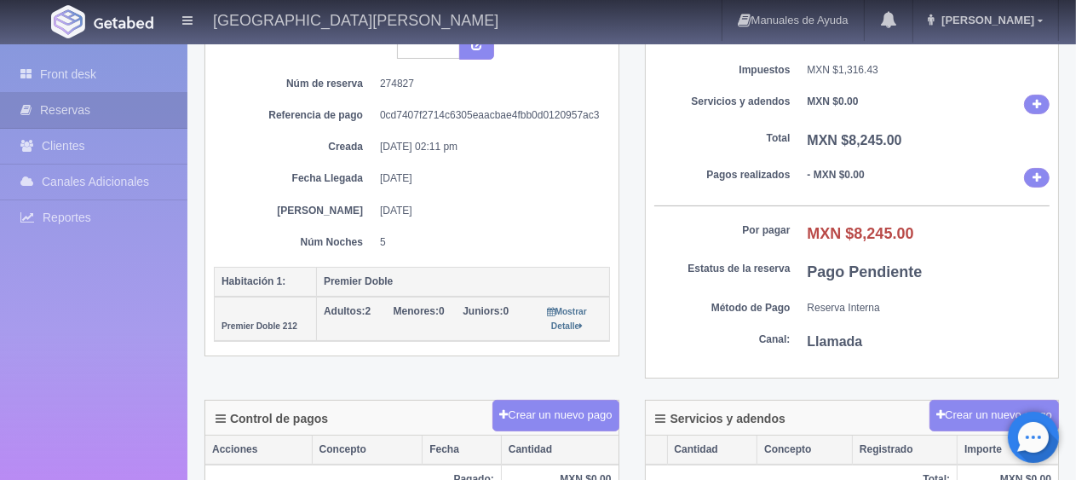
scroll to position [85, 0]
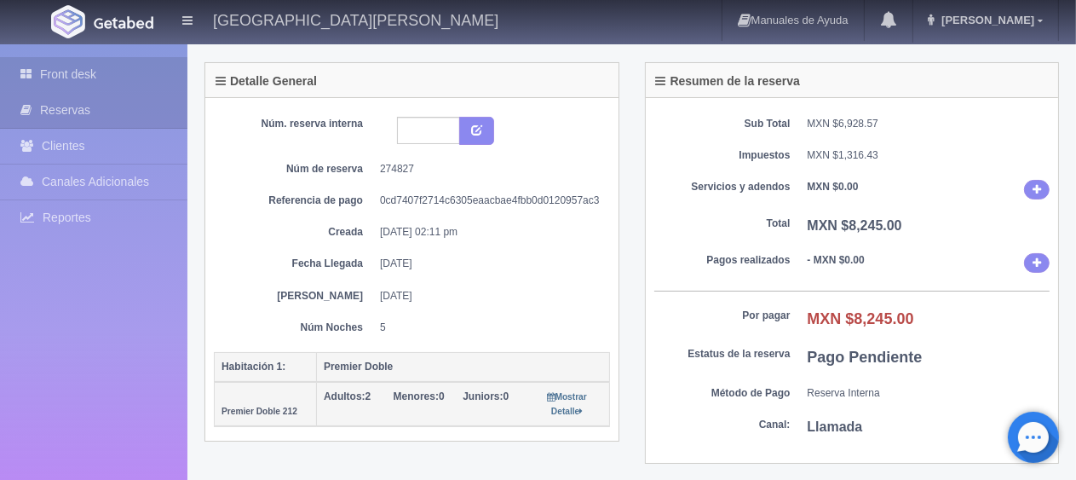
click at [95, 65] on link "Front desk" at bounding box center [93, 74] width 187 height 35
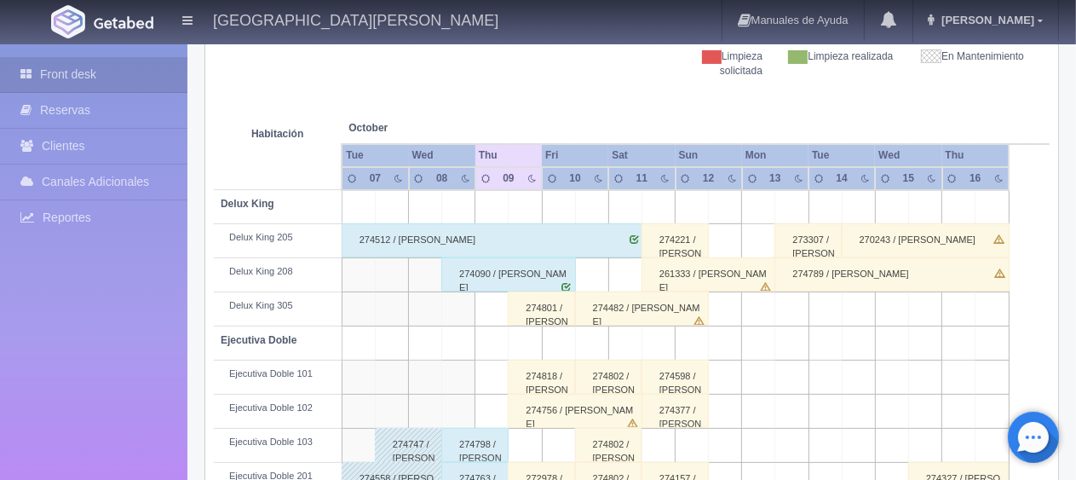
scroll to position [341, 0]
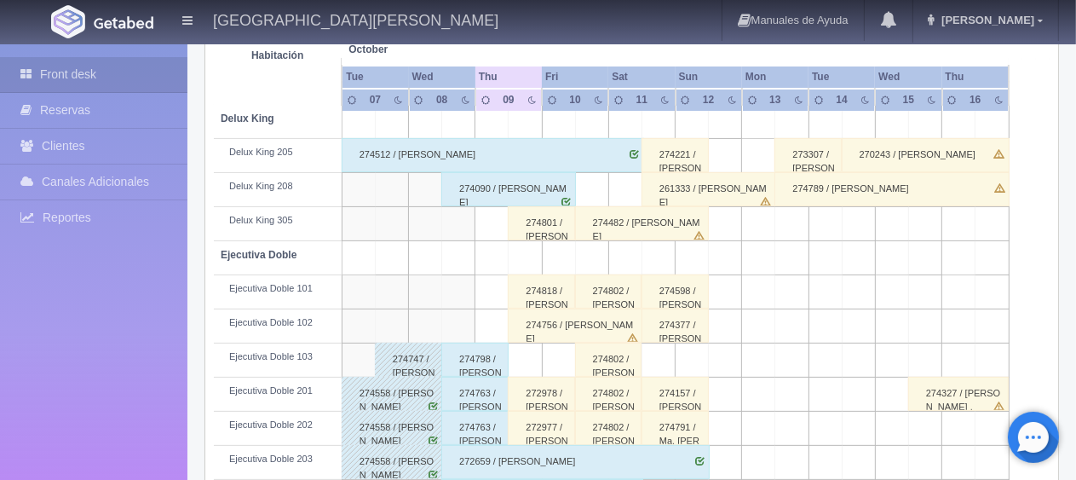
click at [537, 293] on div "274818 / [PERSON_NAME] ." at bounding box center [541, 291] width 67 height 34
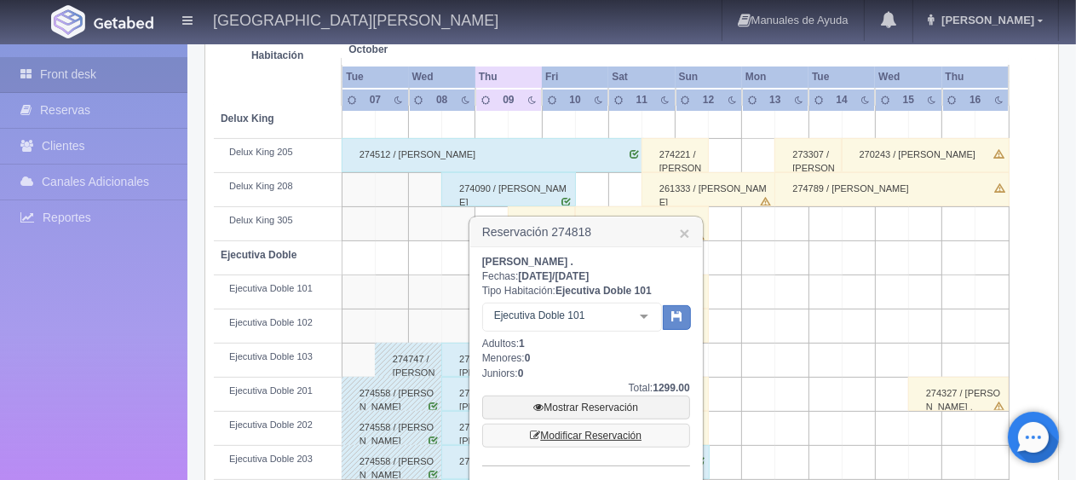
scroll to position [426, 0]
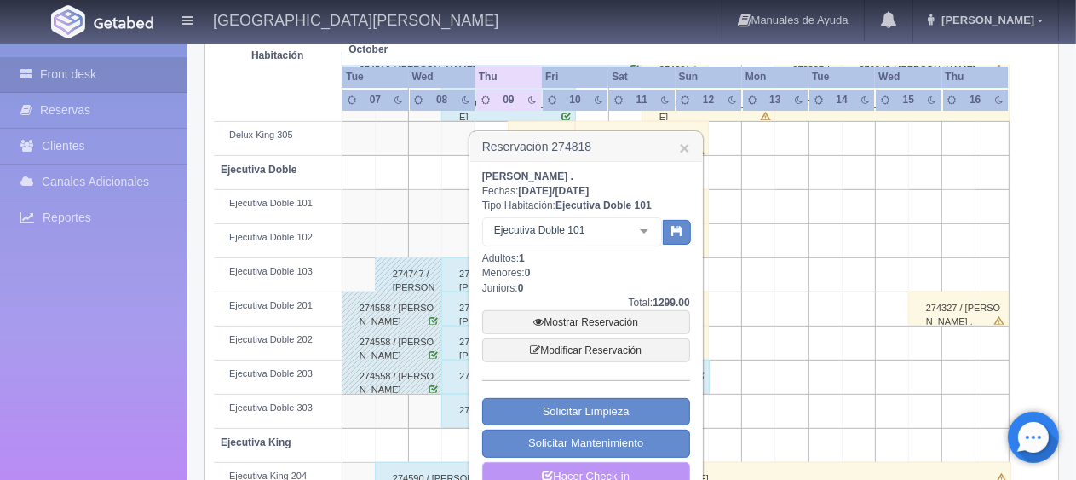
click at [591, 464] on link "Hacer Check-in" at bounding box center [586, 476] width 208 height 29
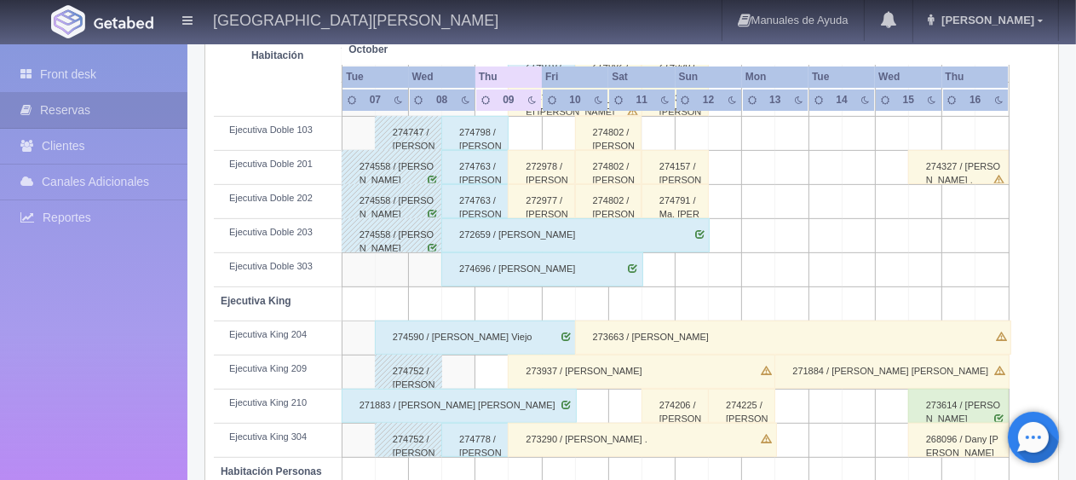
scroll to position [227, 0]
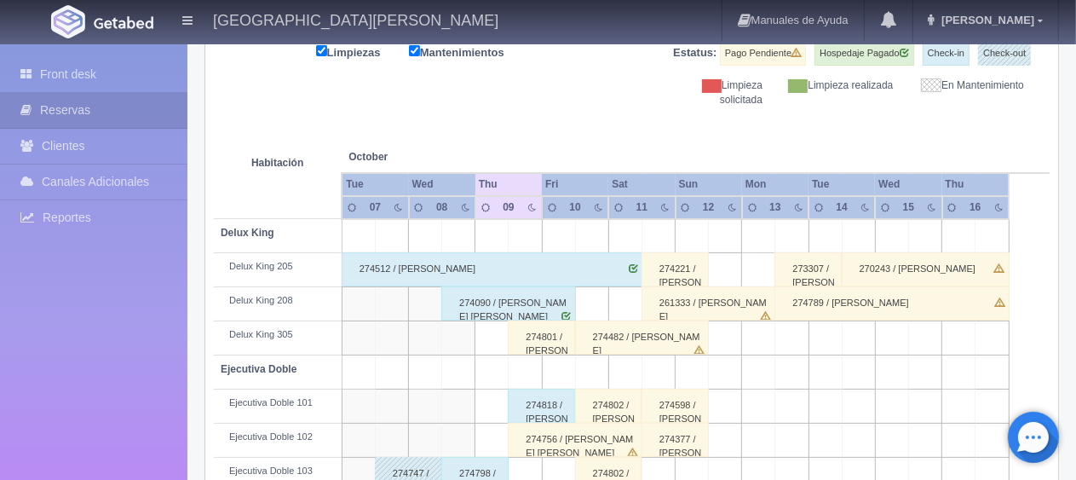
click at [515, 406] on div "274818 / [PERSON_NAME] ." at bounding box center [541, 406] width 67 height 34
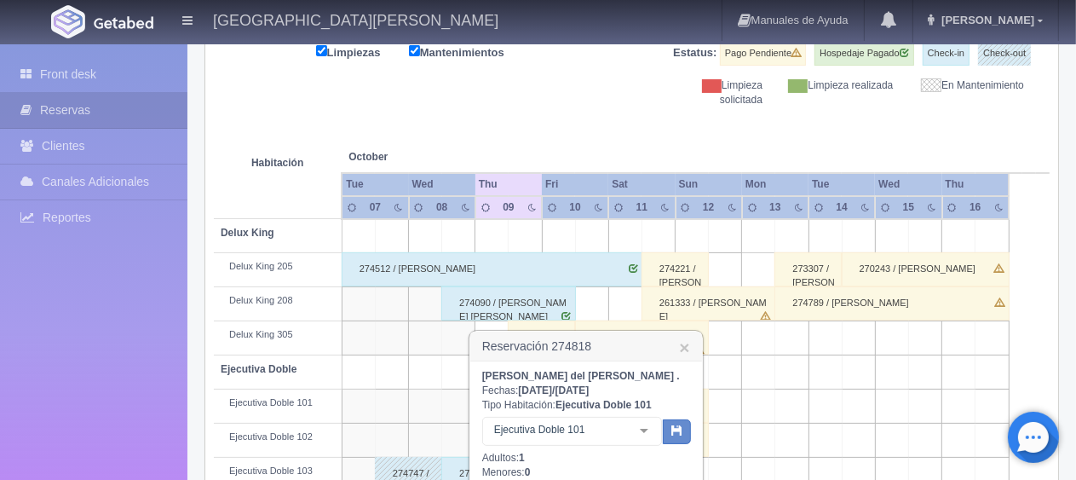
scroll to position [397, 0]
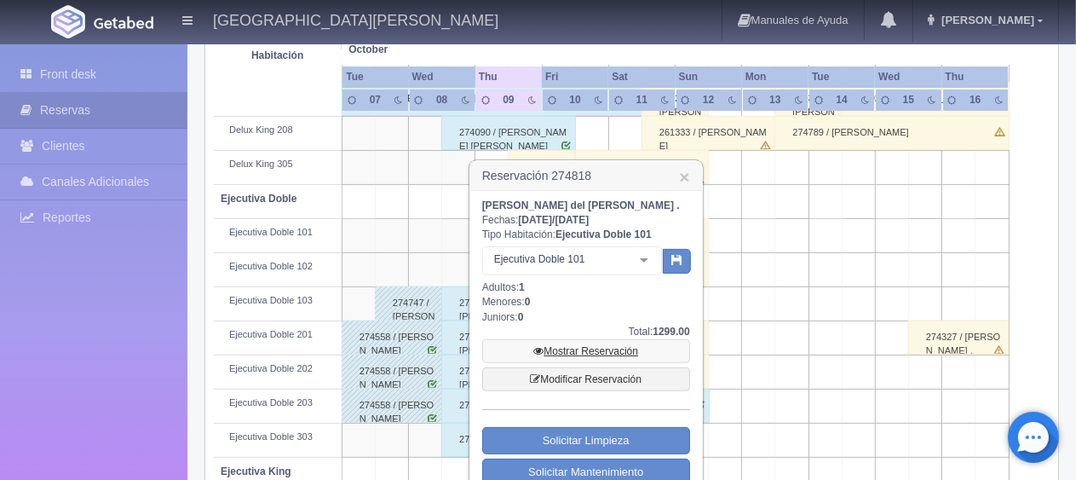
click at [574, 353] on link "Mostrar Reservación" at bounding box center [586, 351] width 208 height 24
click at [569, 349] on link "Mostrar Reservación" at bounding box center [586, 351] width 208 height 24
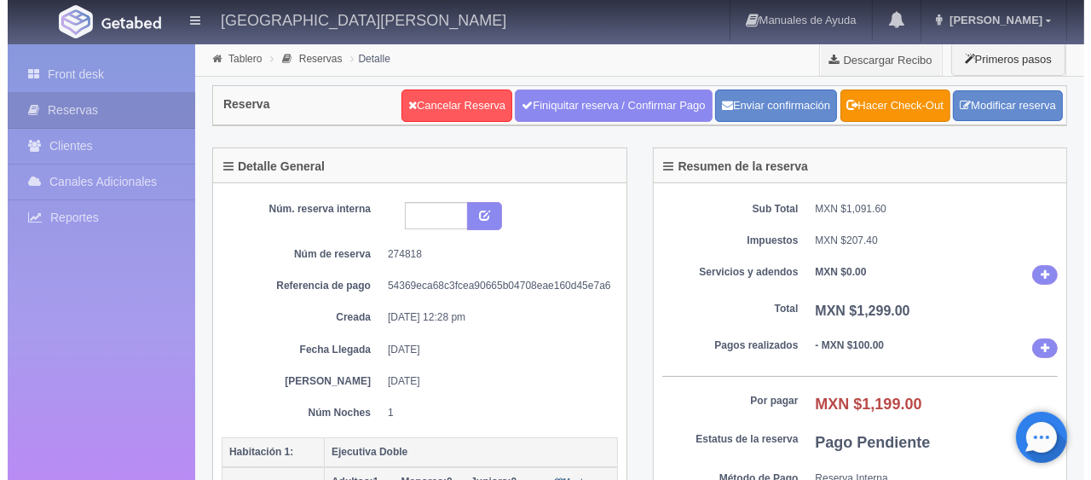
scroll to position [341, 0]
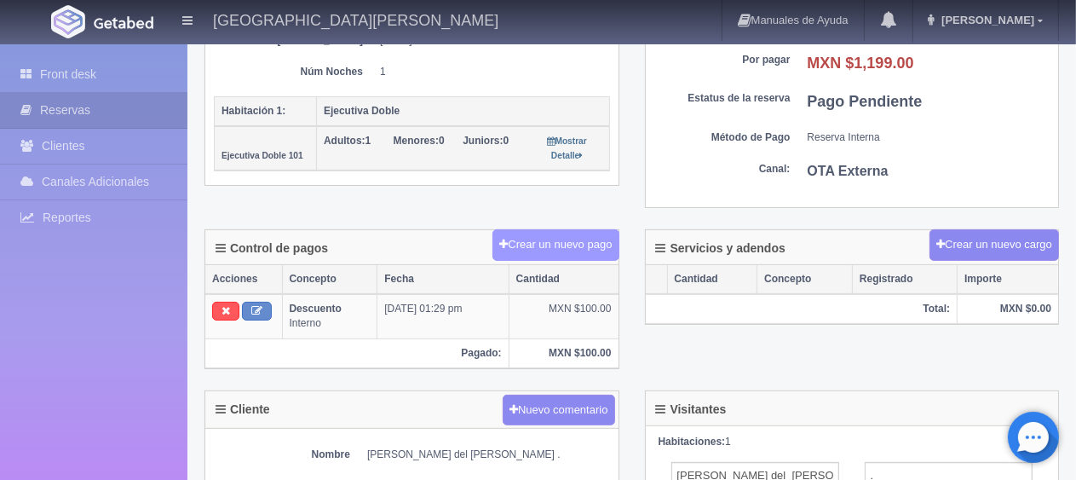
click at [589, 240] on button "Crear un nuevo pago" at bounding box center [556, 245] width 126 height 32
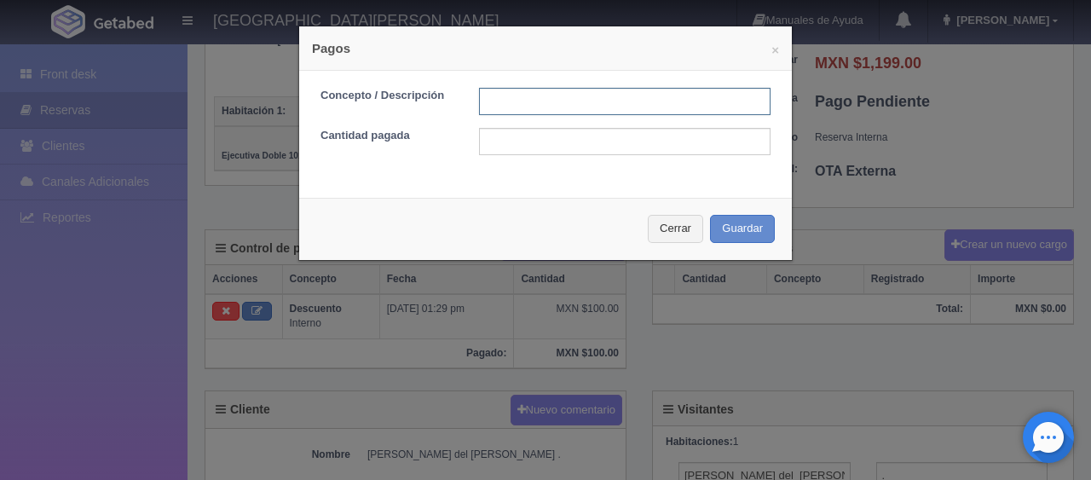
click at [559, 96] on input "text" at bounding box center [624, 101] width 291 height 27
type input "Total Efectivo"
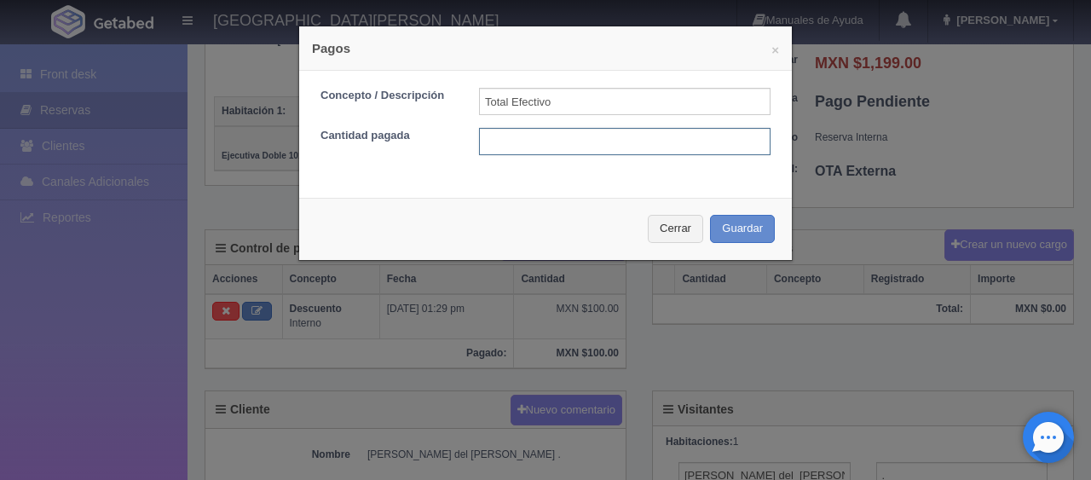
click at [614, 147] on input "text" at bounding box center [624, 141] width 291 height 27
type input "1199"
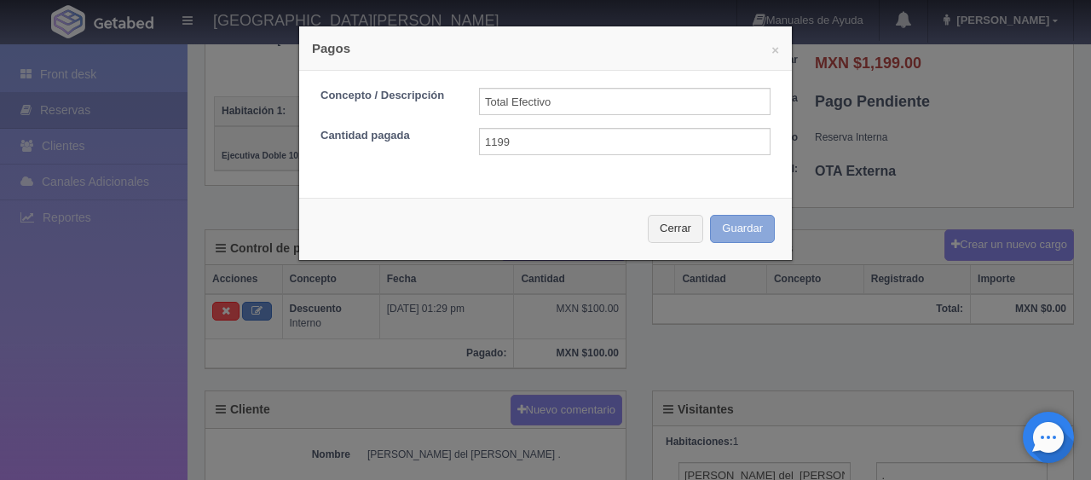
click at [718, 223] on button "Guardar" at bounding box center [742, 229] width 65 height 28
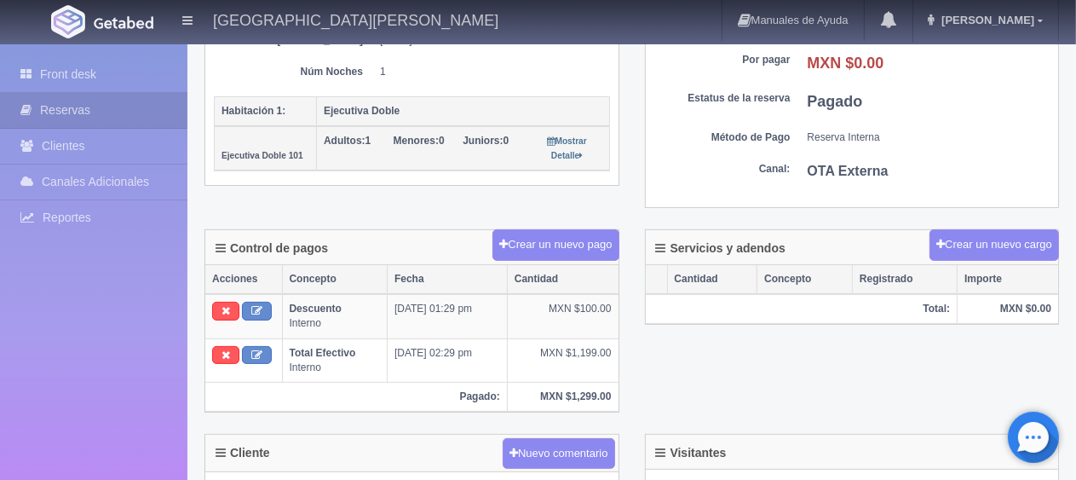
scroll to position [426, 0]
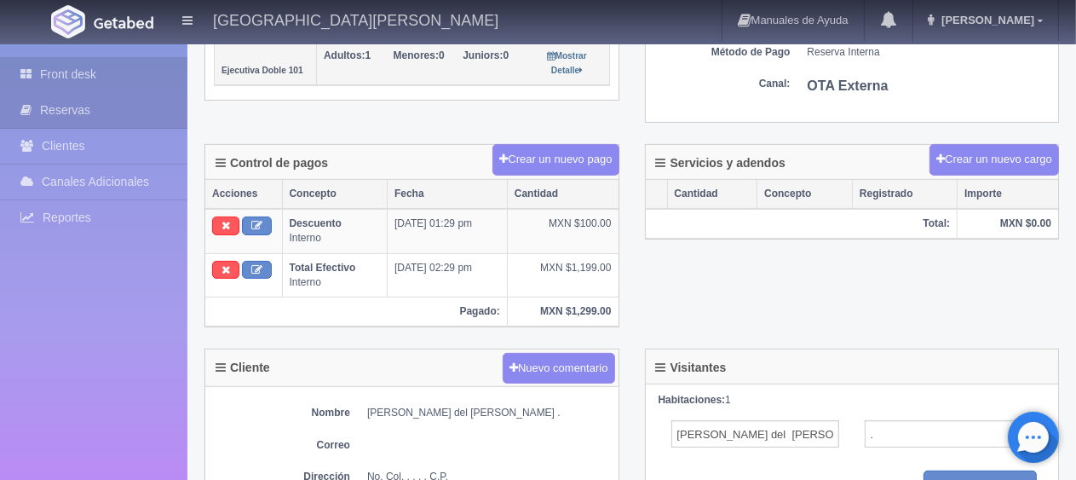
click at [92, 74] on link "Front desk" at bounding box center [93, 74] width 187 height 35
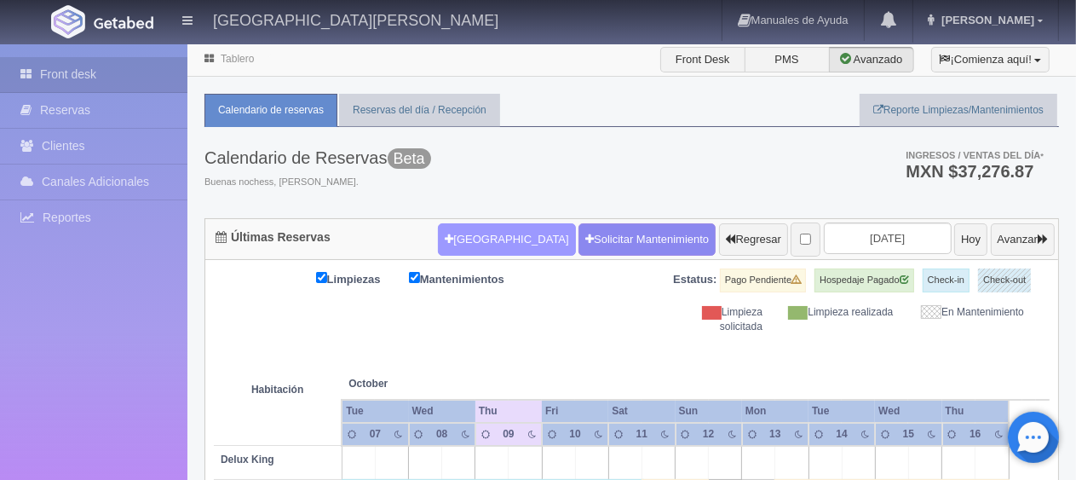
click at [487, 237] on button "Nueva Reserva" at bounding box center [506, 239] width 137 height 32
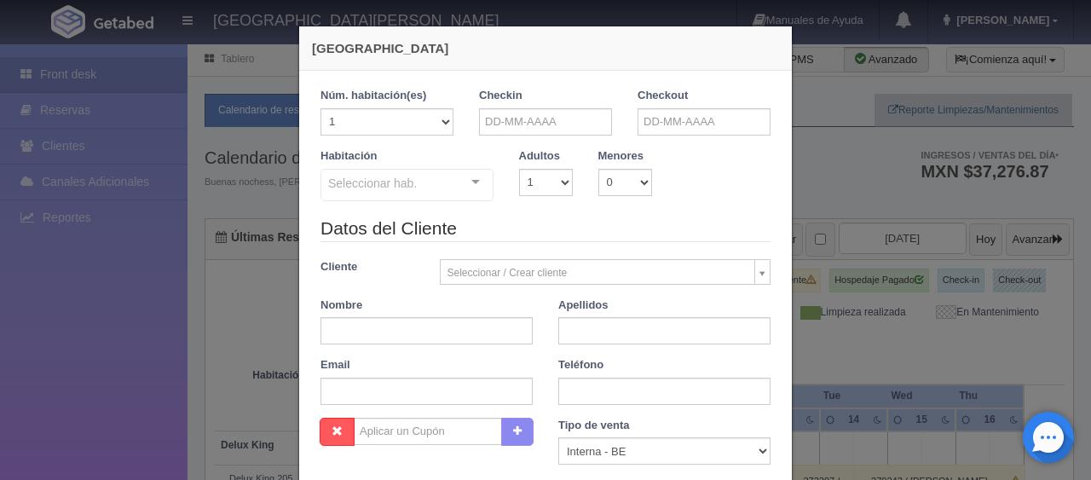
checkbox input "false"
click at [426, 333] on input "text" at bounding box center [426, 330] width 212 height 27
paste input "ROBERTO SAMUEL BETANZOS VILLALOBOS"
type input "ROBERTO SAMUEL BETANZOS VILLALOBOS"
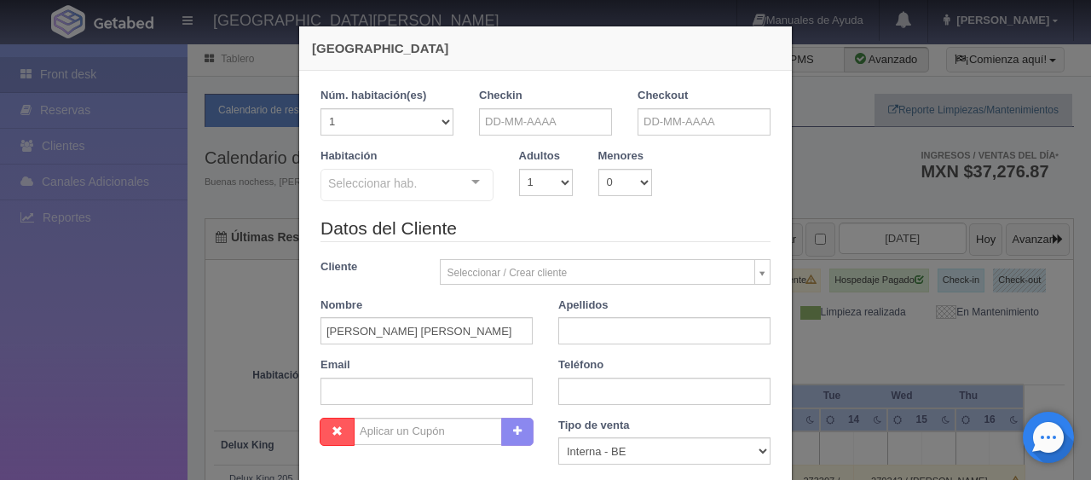
scroll to position [0, 0]
click at [643, 351] on div "Datos del Cliente Cliente Seleccionar / Crear cliente Nuevo Cliente Adriana Nav…" at bounding box center [546, 317] width 476 height 202
click at [641, 342] on input "text" at bounding box center [664, 330] width 212 height 27
type input "."
click at [573, 382] on input "text" at bounding box center [664, 391] width 212 height 27
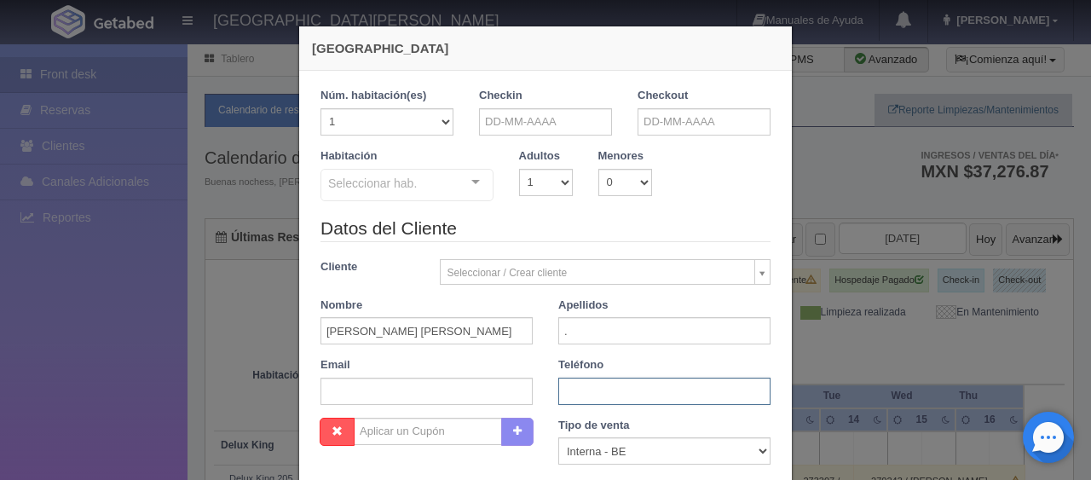
paste input "52 477 765 4529"
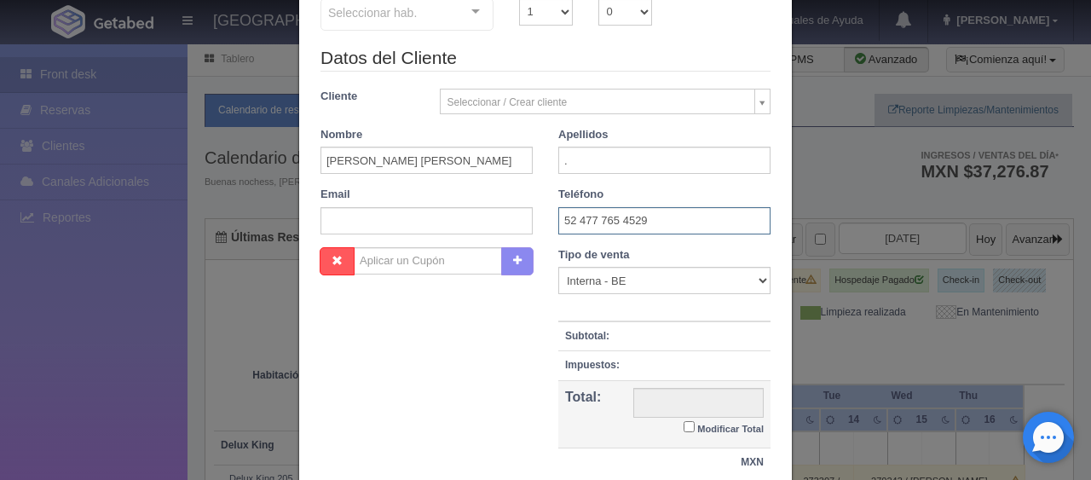
type input "52 477 765 4529"
click at [645, 284] on select "Correo Electronico Interna - BE Llamada OTA Externa Otro WALK IN" at bounding box center [664, 280] width 212 height 27
select select "extota"
click at [558, 267] on select "Correo Electronico Interna - BE Llamada OTA Externa Otro WALK IN" at bounding box center [664, 280] width 212 height 27
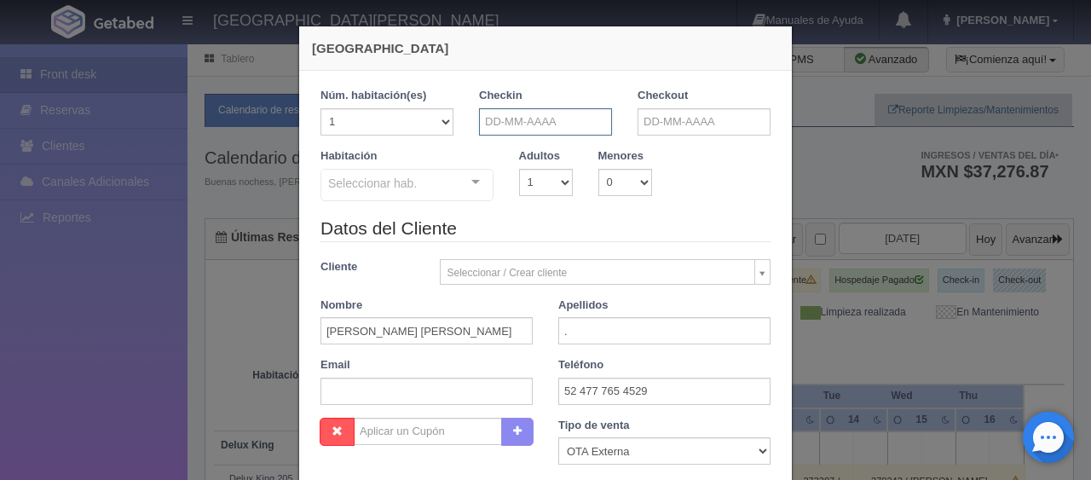
click at [517, 122] on input "text" at bounding box center [545, 121] width 133 height 27
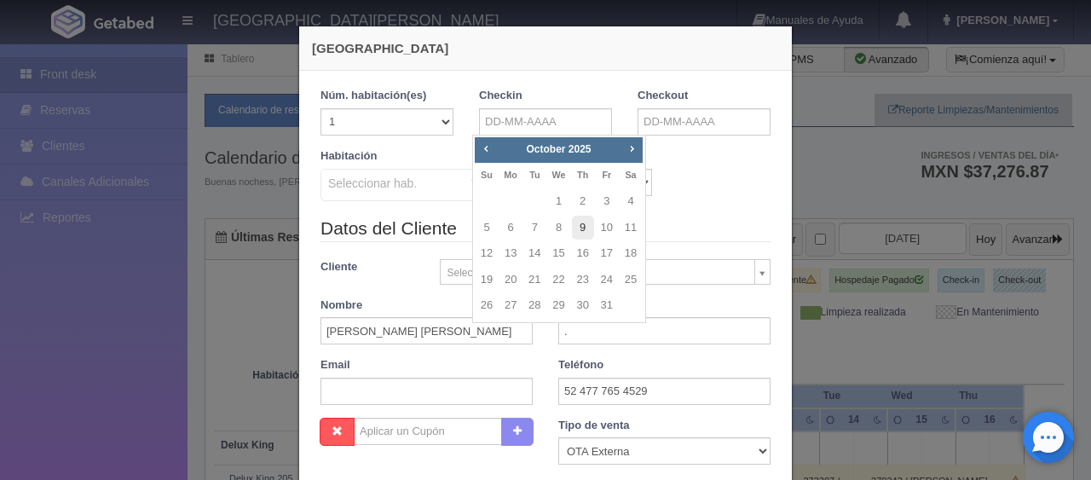
click at [579, 229] on link "9" at bounding box center [583, 228] width 22 height 25
type input "09-10-2025"
checkbox input "false"
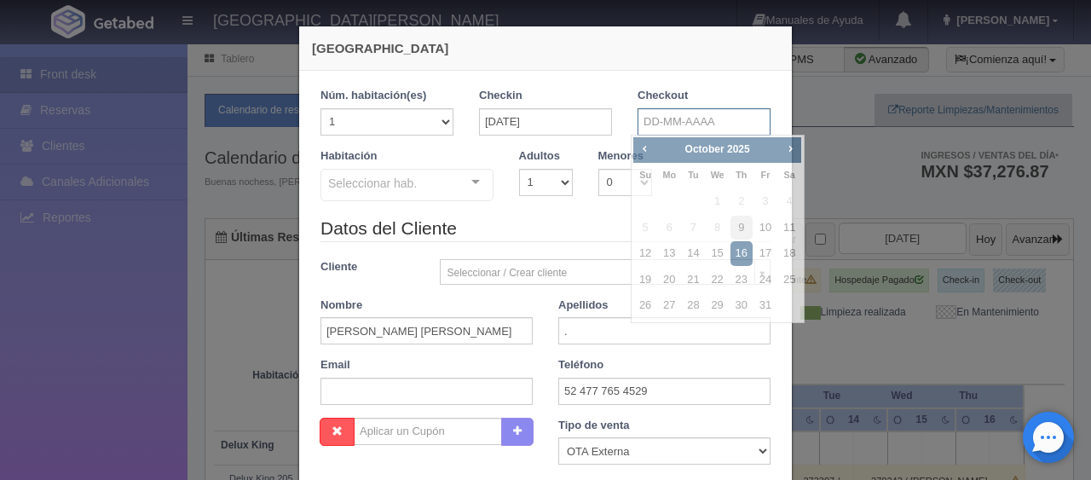
click at [649, 125] on input "text" at bounding box center [703, 121] width 133 height 27
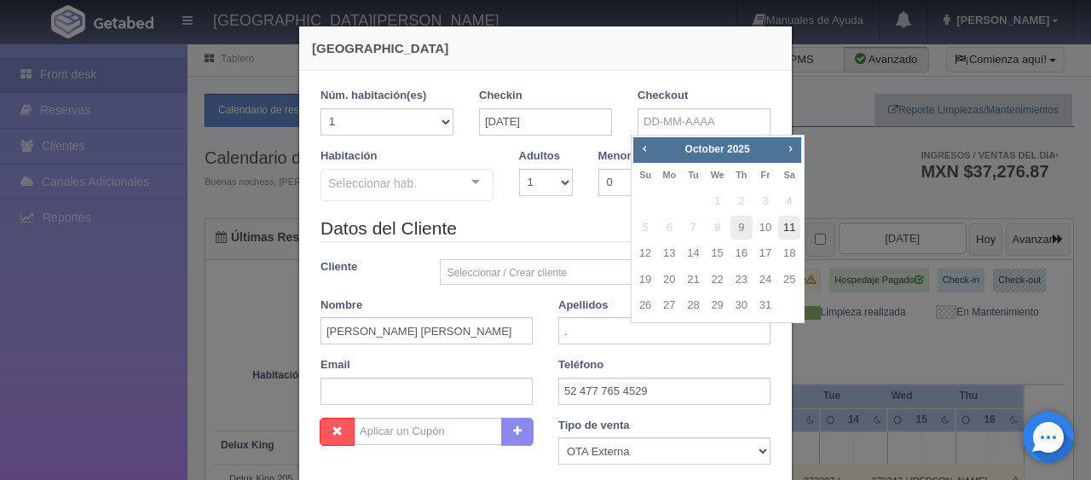
click at [787, 227] on link "11" at bounding box center [789, 228] width 22 height 25
type input "11-10-2025"
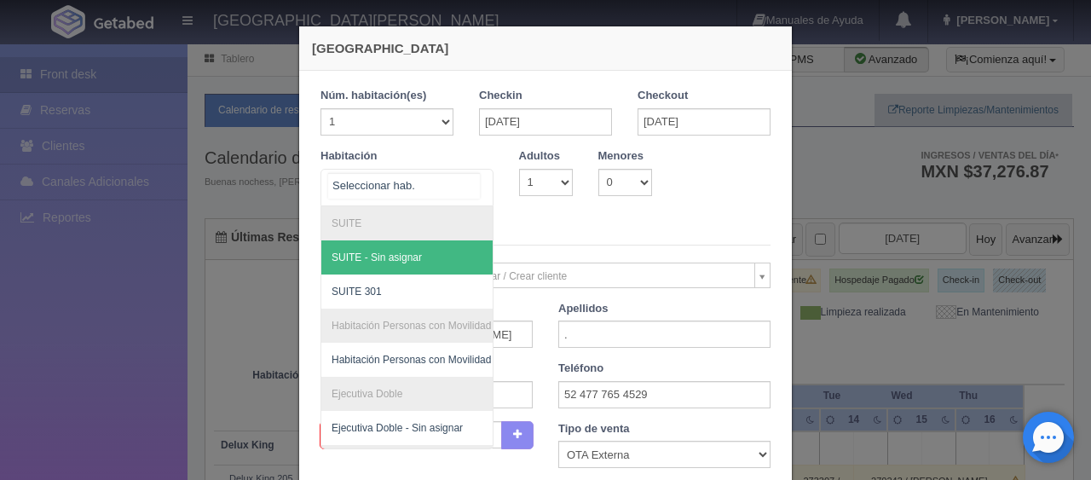
click at [447, 179] on div at bounding box center [406, 187] width 173 height 37
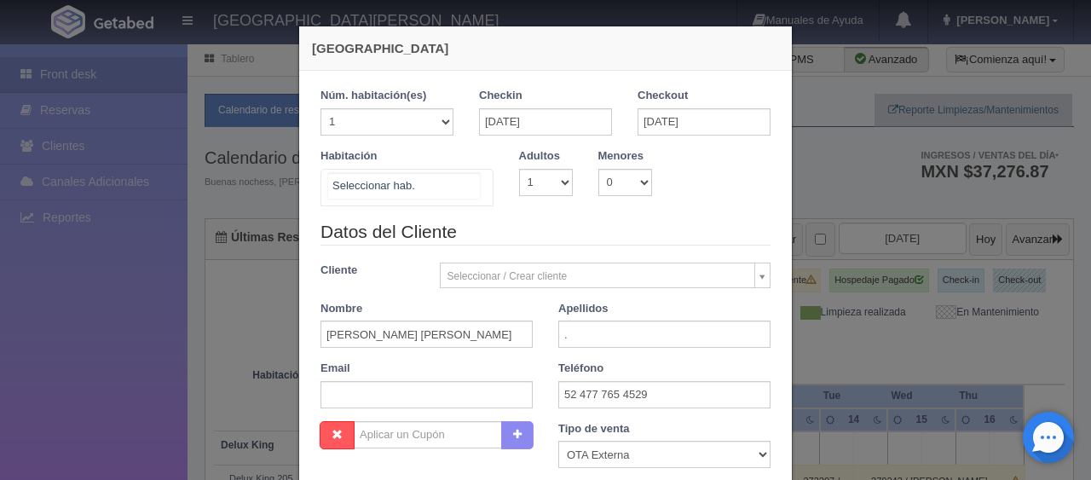
click at [431, 187] on div at bounding box center [406, 187] width 173 height 37
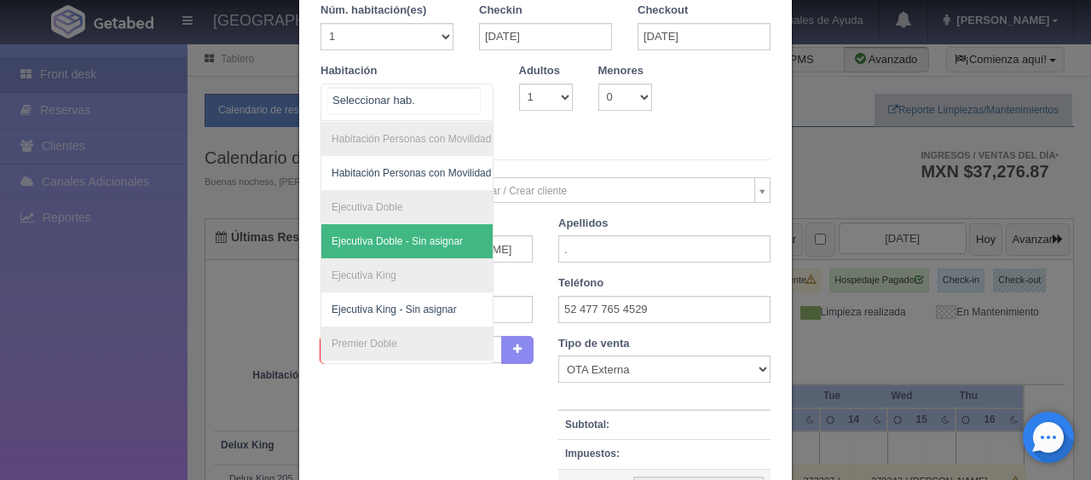
scroll to position [249, 0]
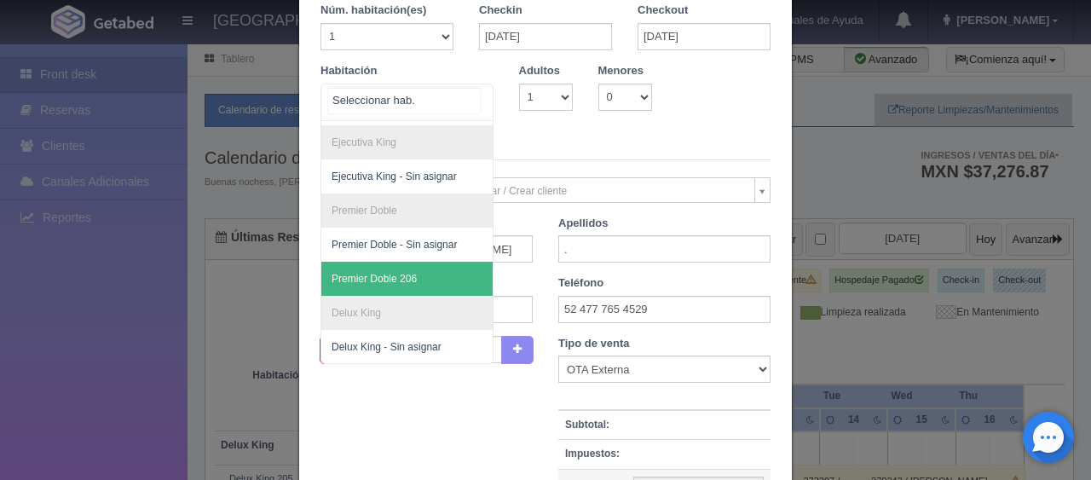
click at [420, 262] on span "Premier Doble 206" at bounding box center [464, 279] width 286 height 34
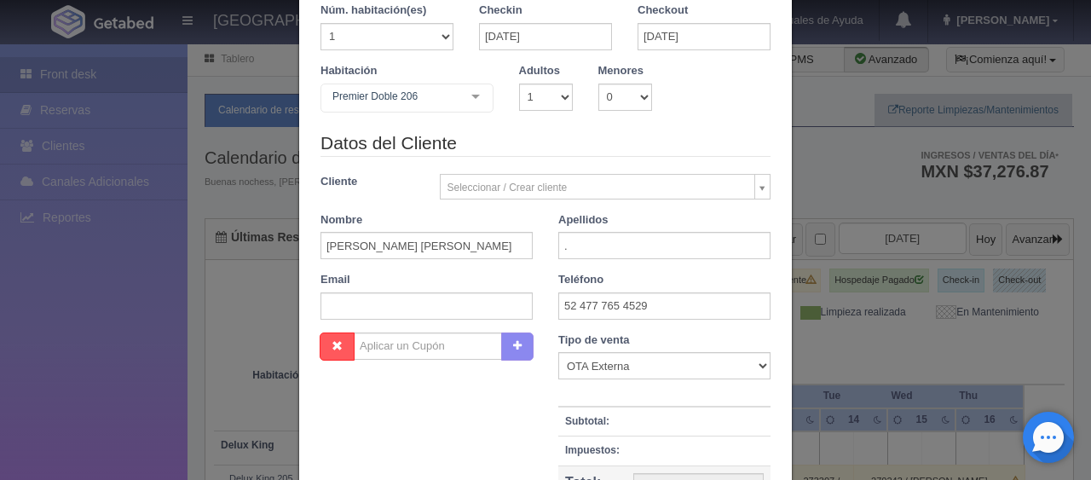
checkbox input "false"
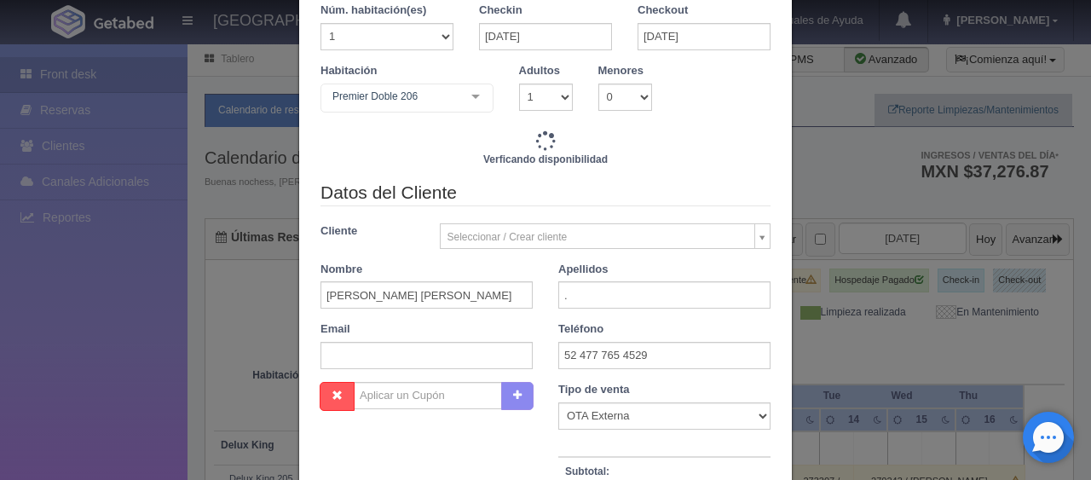
type input "2798.00"
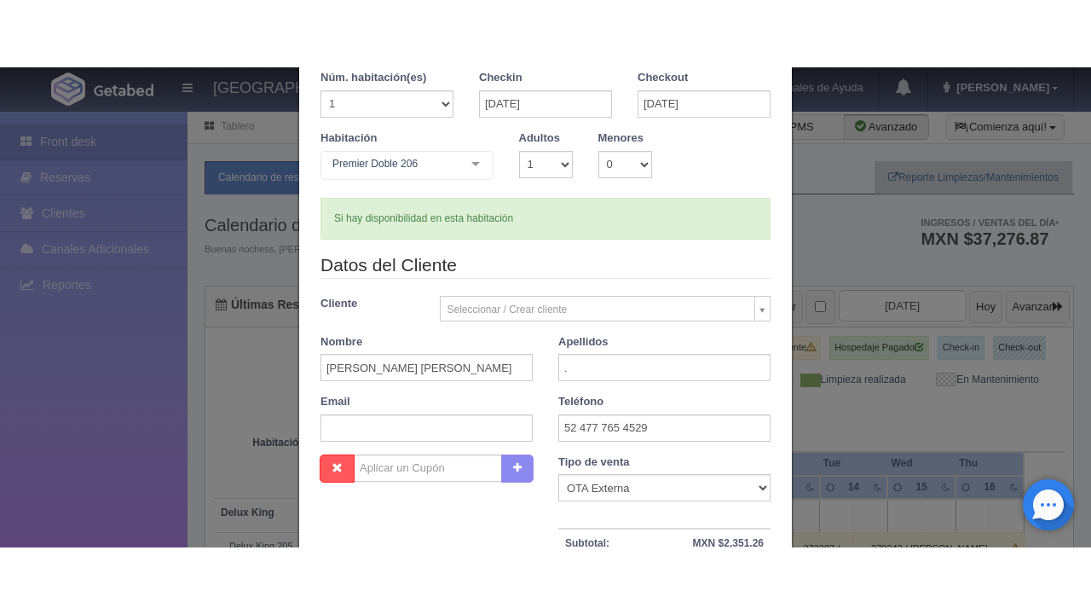
scroll to position [256, 0]
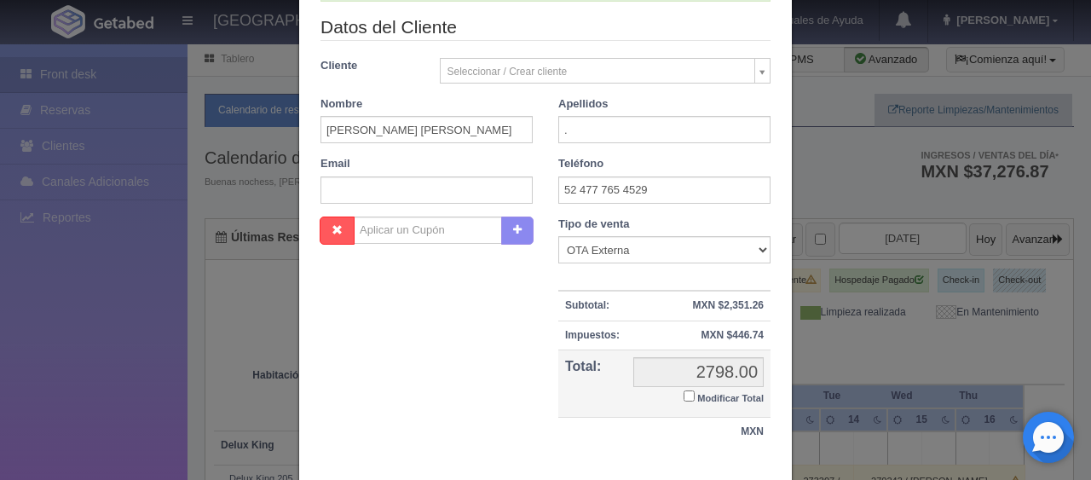
click at [713, 397] on small "Modificar Total" at bounding box center [730, 398] width 66 height 10
click at [695, 397] on input "Modificar Total" at bounding box center [688, 395] width 11 height 11
checkbox input "true"
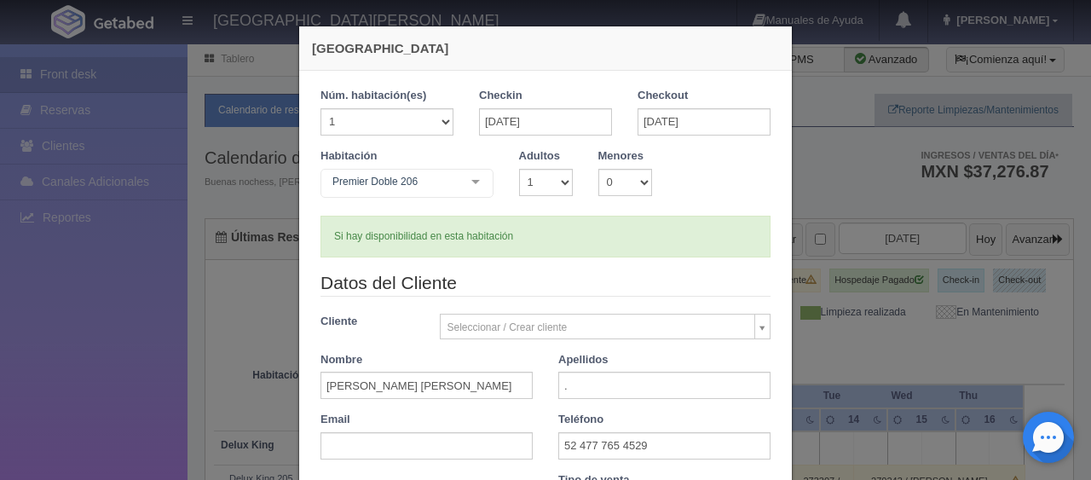
scroll to position [297, 0]
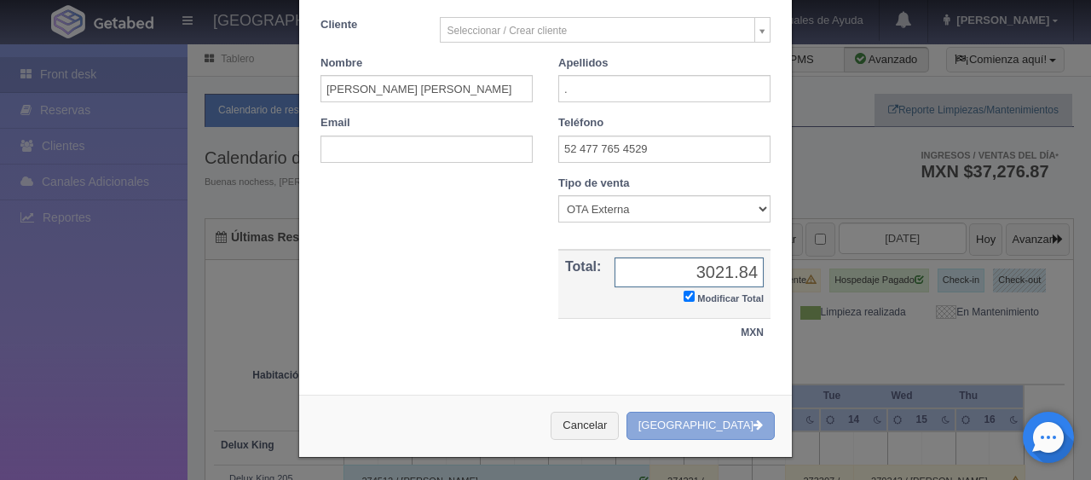
type input "3021.84"
click at [747, 422] on button "[GEOGRAPHIC_DATA]" at bounding box center [700, 426] width 148 height 28
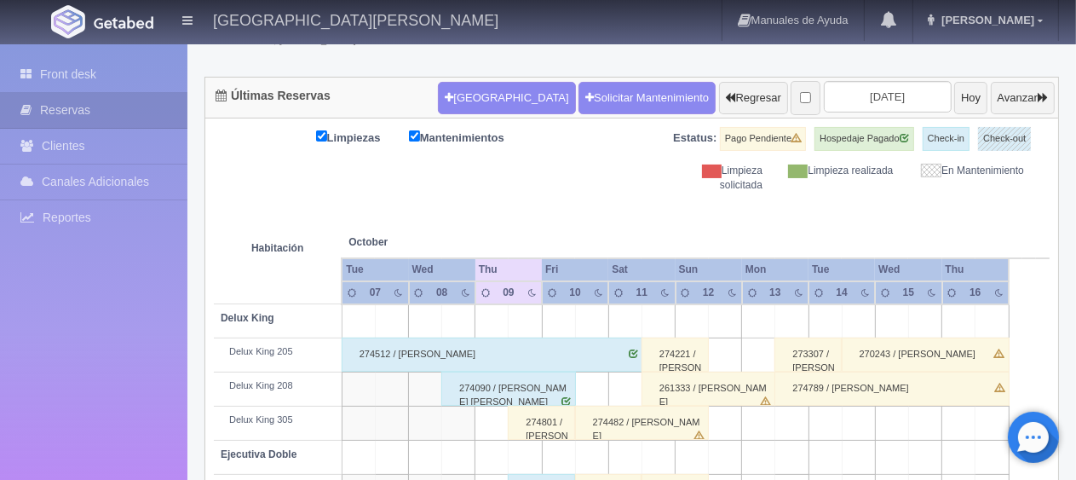
scroll to position [312, 0]
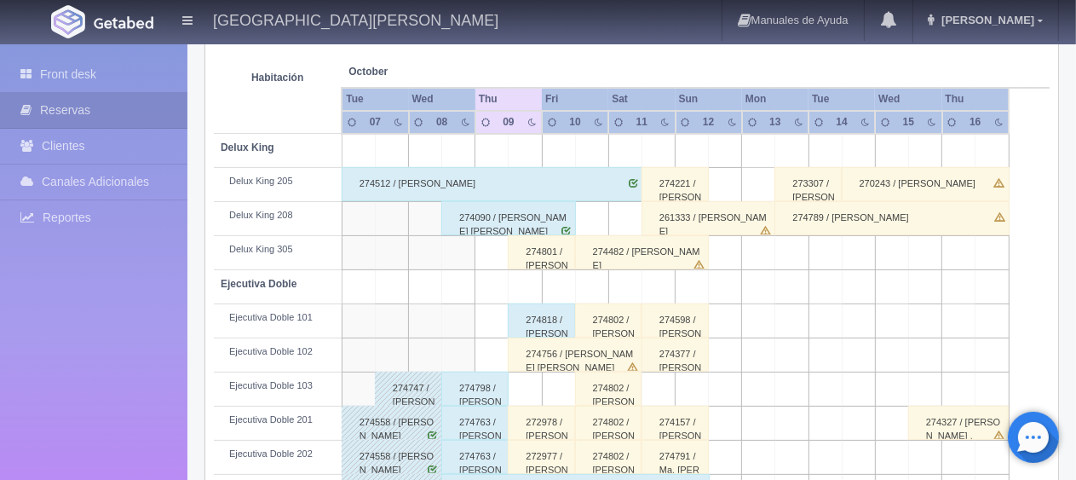
click at [559, 349] on div "274756 / [PERSON_NAME] [PERSON_NAME]" at bounding box center [575, 354] width 135 height 34
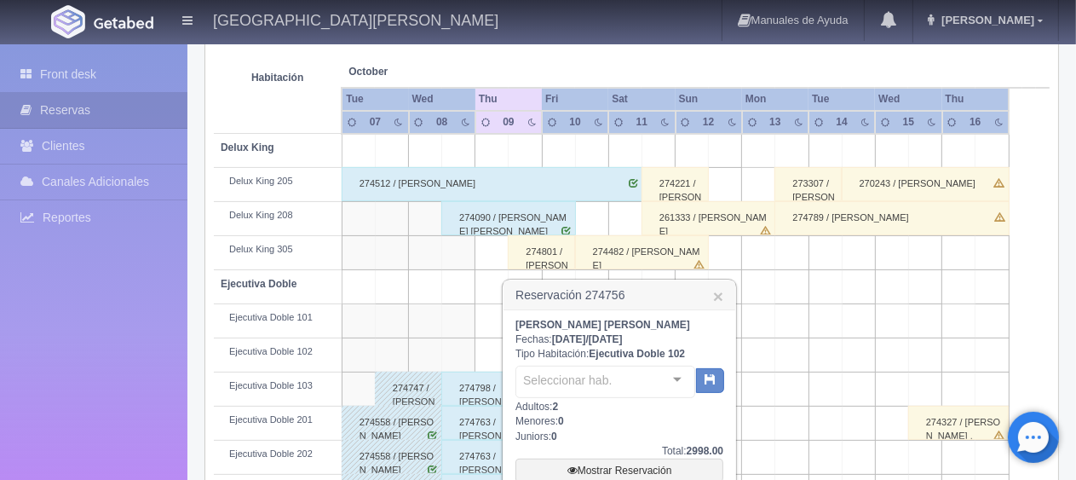
scroll to position [482, 0]
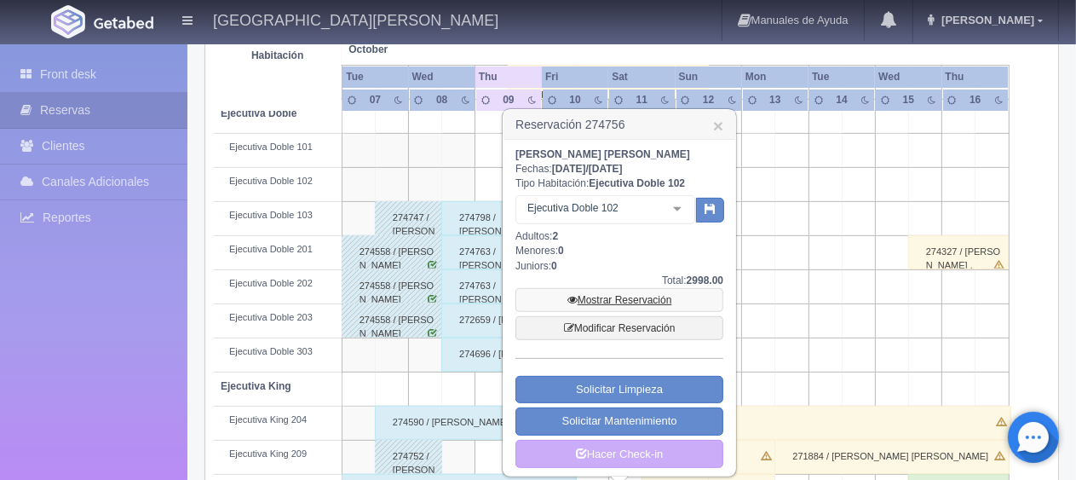
click at [597, 305] on link "Mostrar Reservación" at bounding box center [620, 300] width 208 height 24
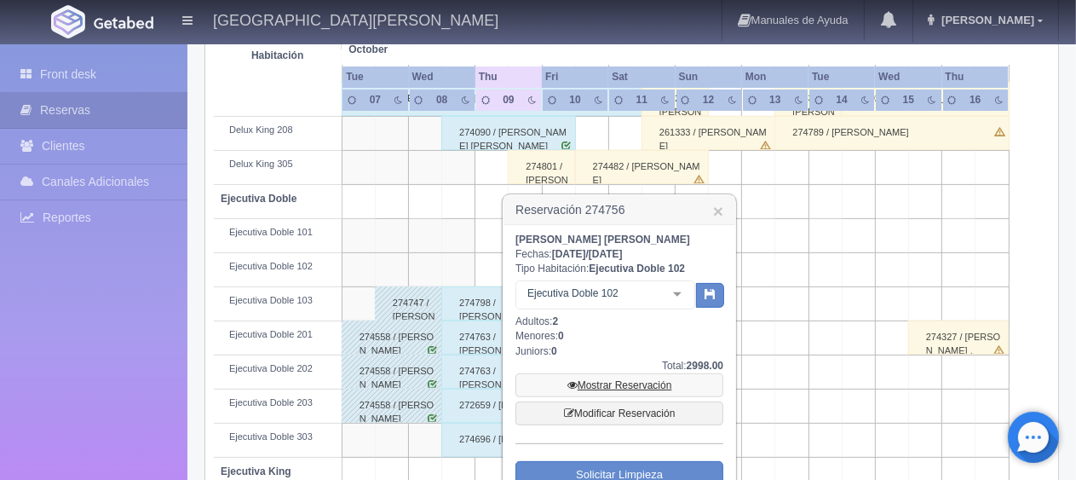
scroll to position [312, 0]
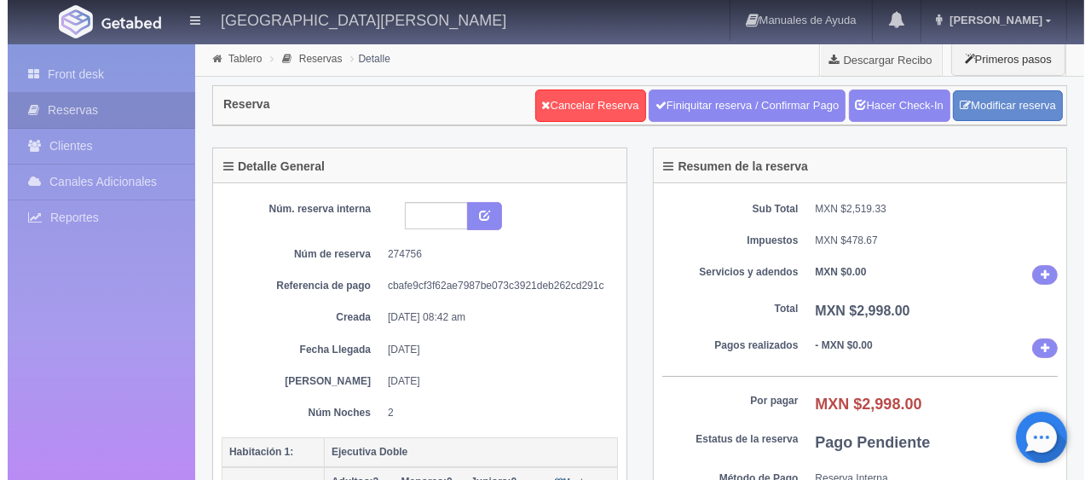
scroll to position [256, 0]
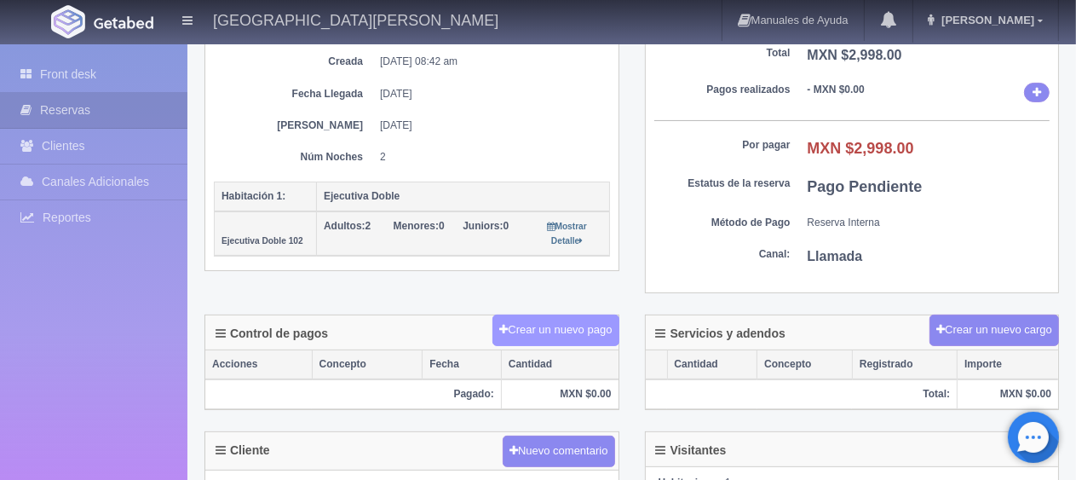
click at [567, 342] on button "Crear un nuevo pago" at bounding box center [556, 330] width 126 height 32
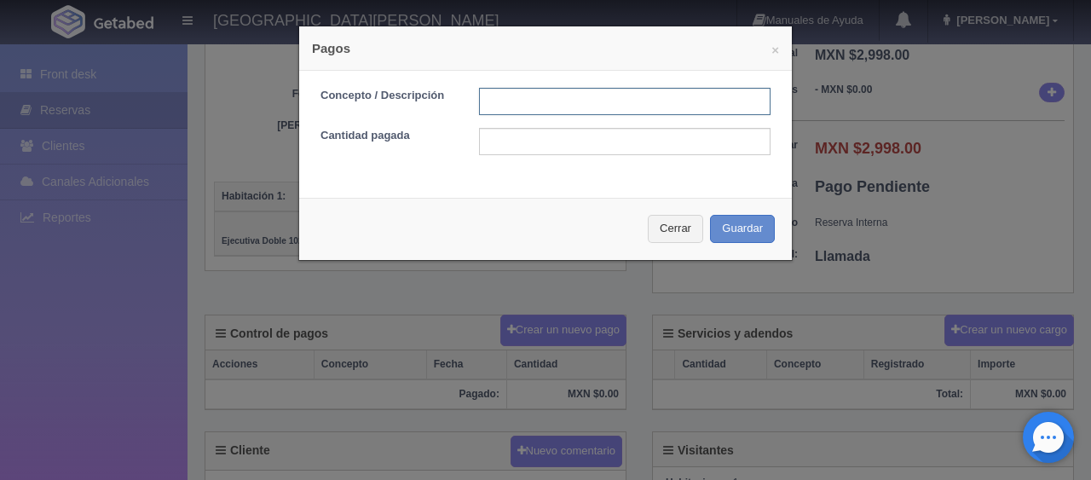
click at [592, 112] on input "text" at bounding box center [624, 101] width 291 height 27
type input "Total Tarjeta"
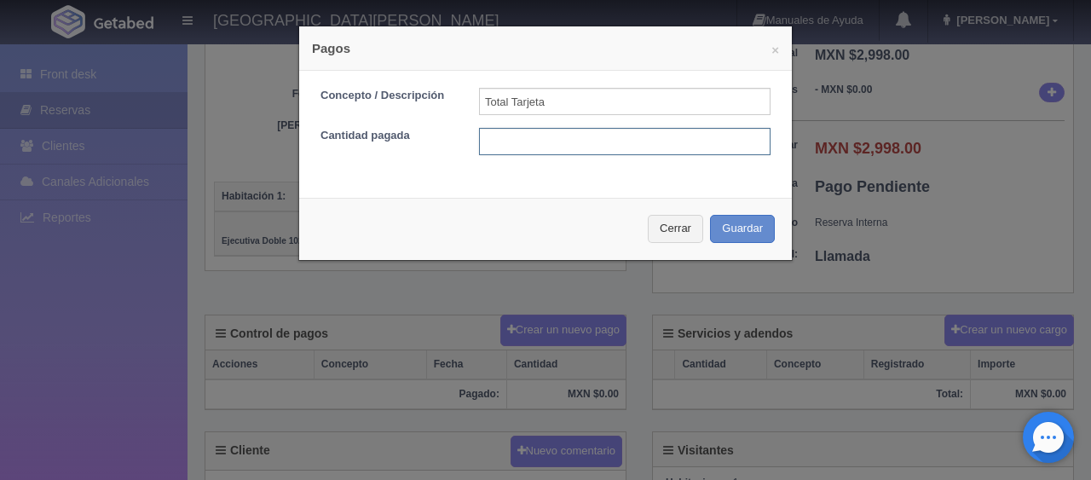
click at [610, 145] on input "text" at bounding box center [624, 141] width 291 height 27
type input "2"
type input "2998"
click at [774, 229] on div "Cerrar Guardar" at bounding box center [545, 229] width 493 height 62
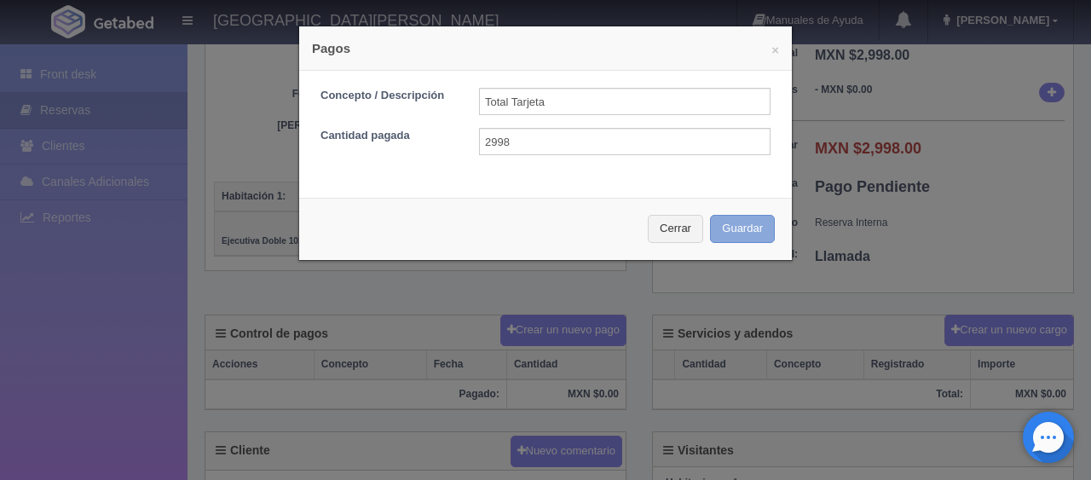
click at [761, 235] on button "Guardar" at bounding box center [742, 229] width 65 height 28
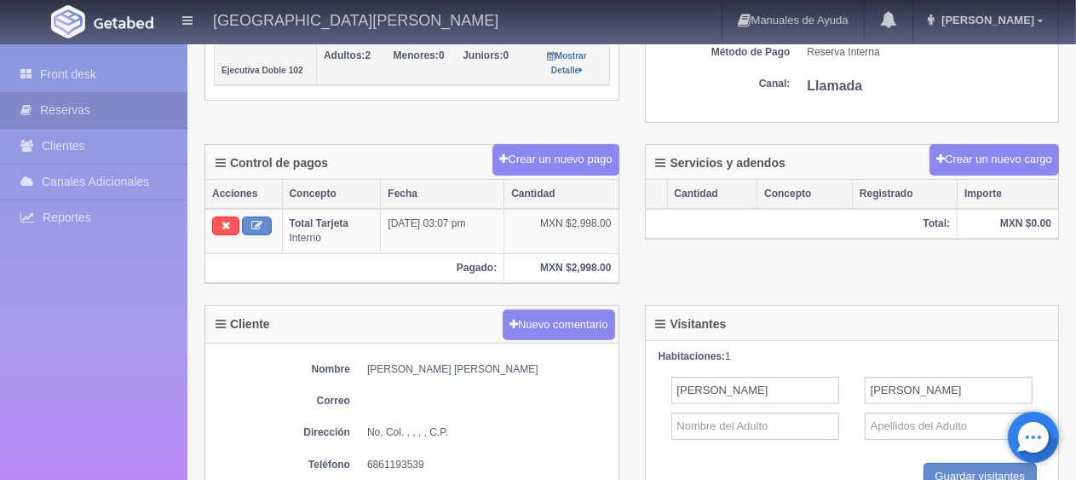
scroll to position [682, 0]
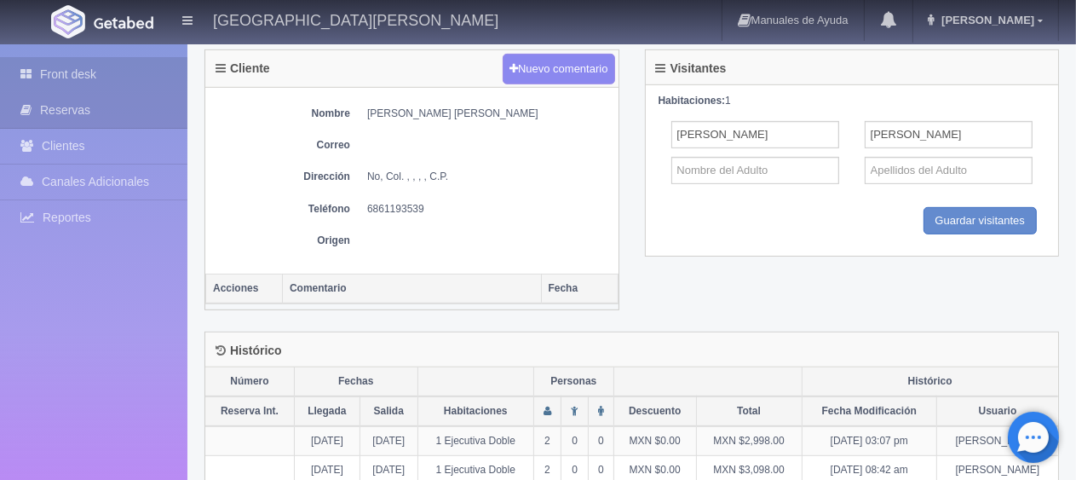
click at [125, 75] on link "Front desk" at bounding box center [93, 74] width 187 height 35
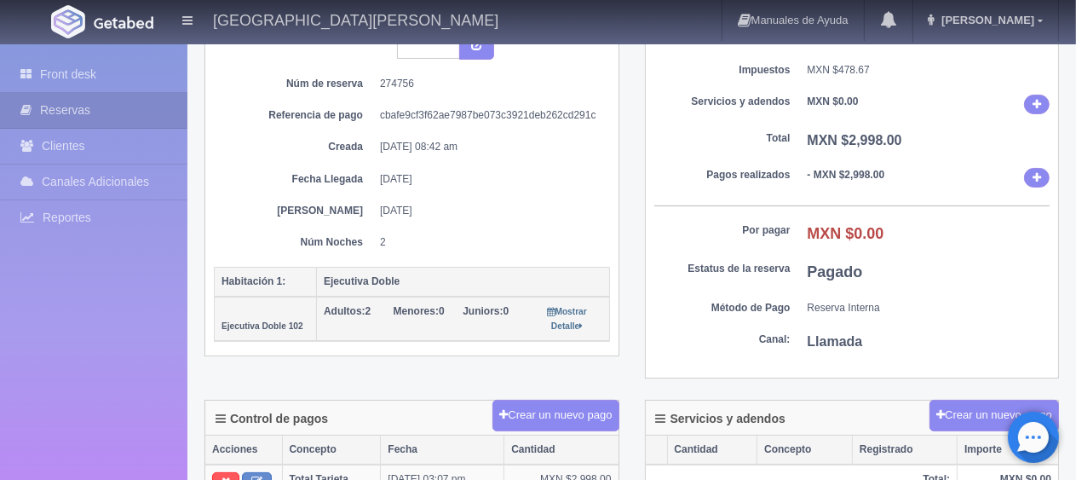
scroll to position [0, 0]
